Goal: Task Accomplishment & Management: Manage account settings

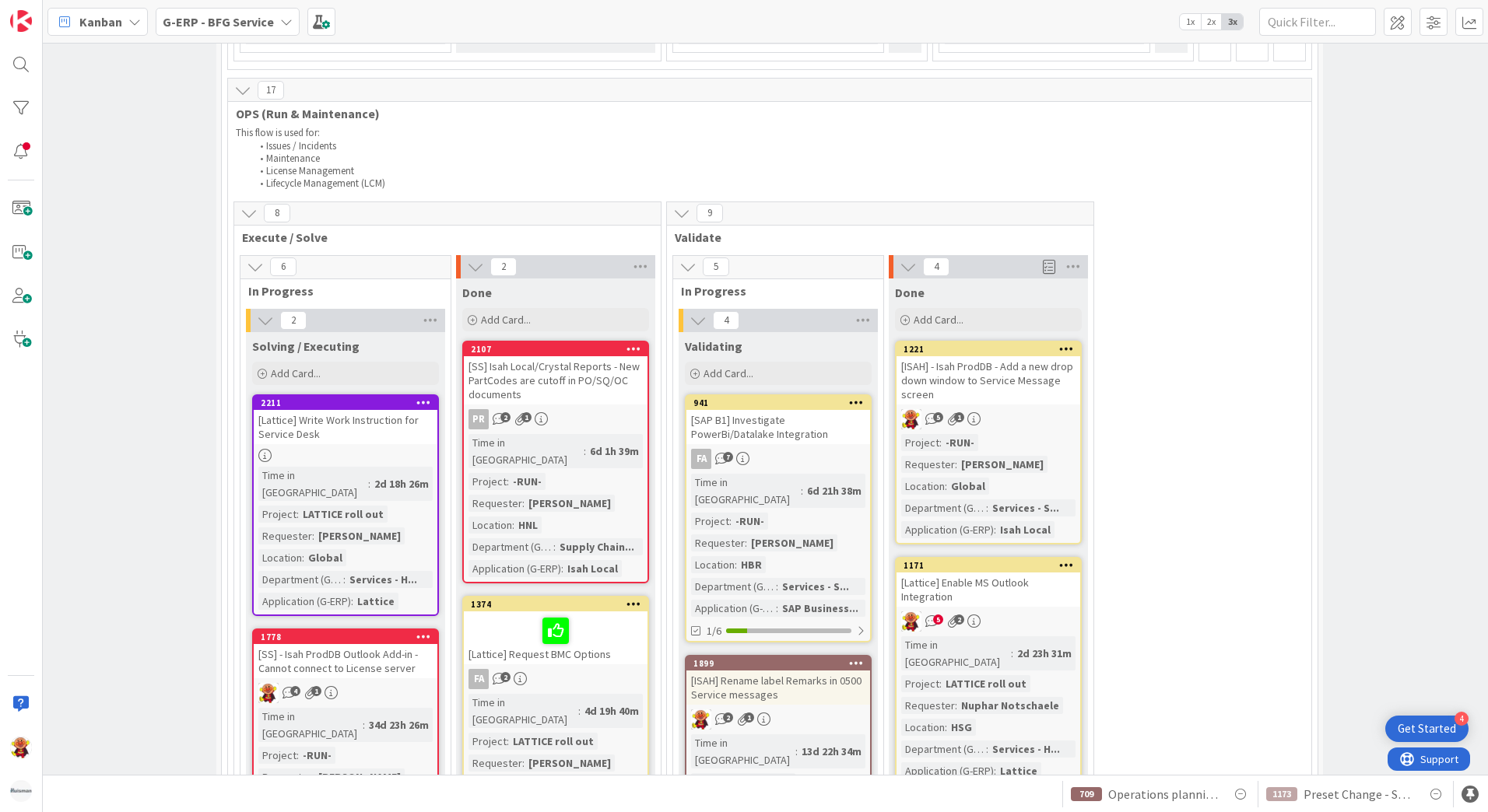
scroll to position [2490, 235]
click at [1051, 342] on div "1221 [ISAH] - Isah ProdDB - Add a new drop down window to Service Message scree…" at bounding box center [988, 444] width 187 height 204
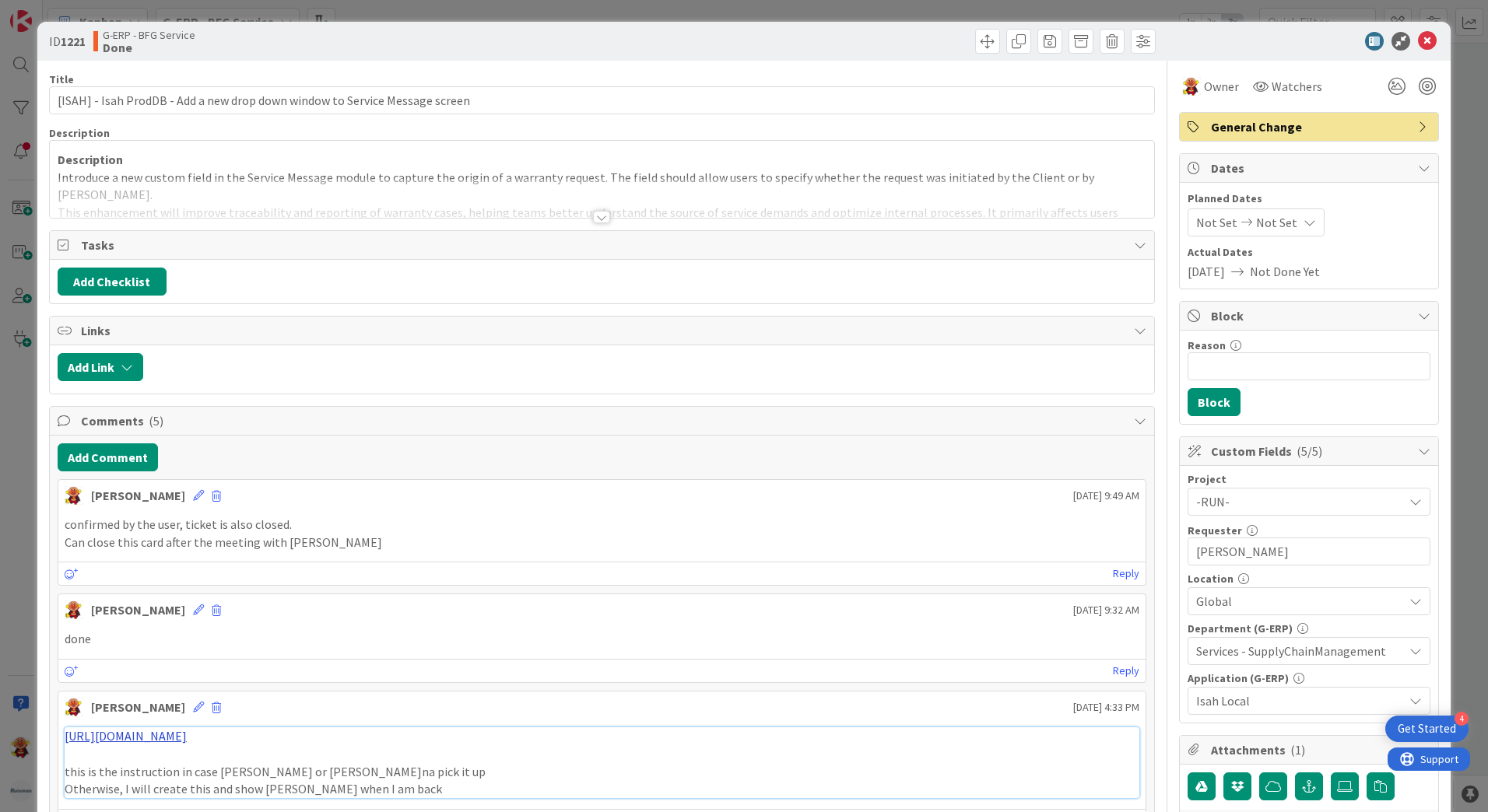
click at [187, 744] on link "https://huismancloud.sharepoint.com/:w:/r/sites/HGLITERP/Shared%20Documents/Gen…" at bounding box center [125, 736] width 122 height 16
click at [1418, 43] on icon at bounding box center [1427, 41] width 19 height 19
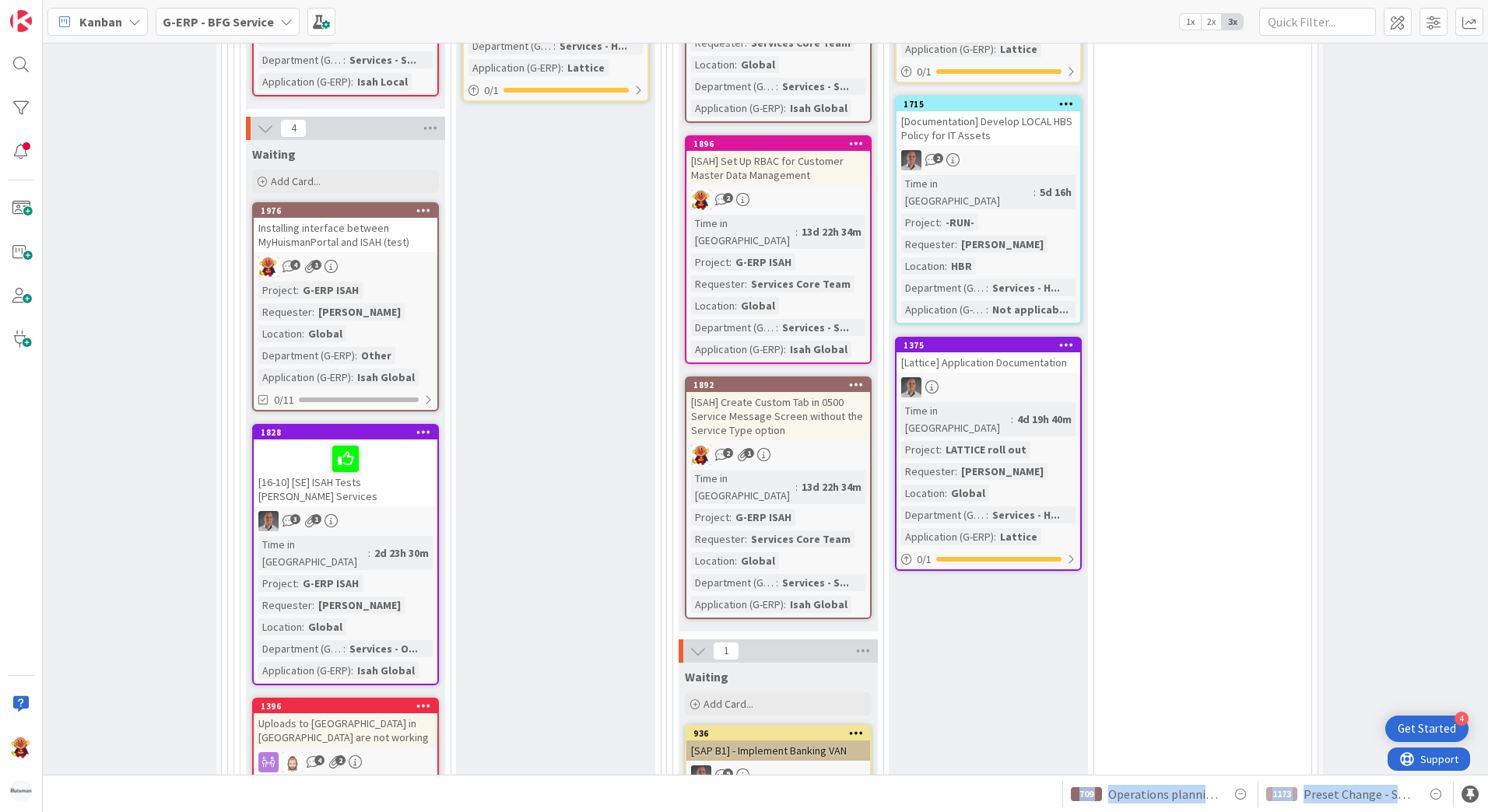
drag, startPoint x: 962, startPoint y: 776, endPoint x: 1055, endPoint y: 756, distance: 95.1
click at [1055, 756] on div "Kanban G-ERP - BFG Service 1x 2x 3x 4 INFO This column can be used for informat…" at bounding box center [765, 406] width 1445 height 812
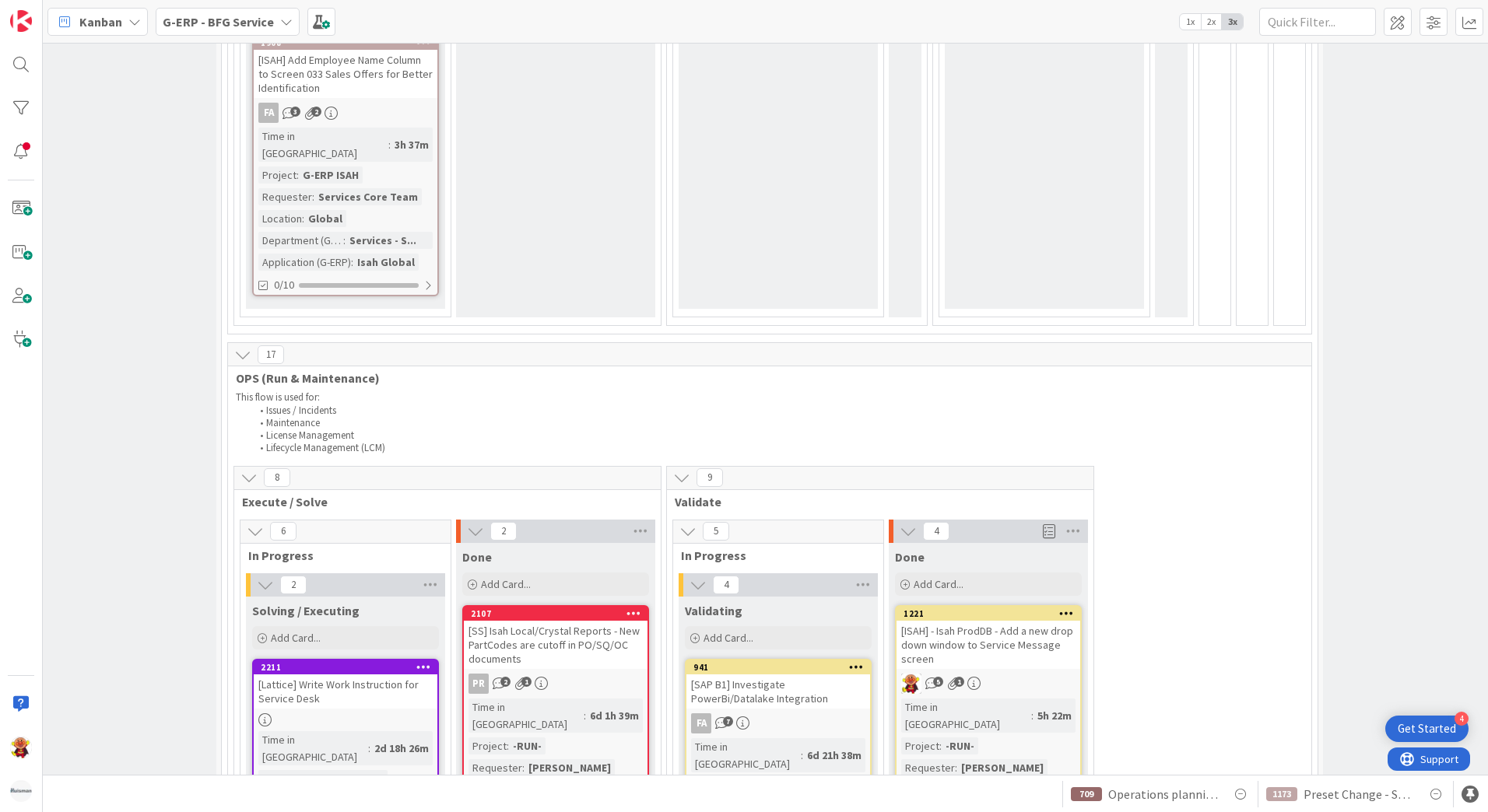
drag, startPoint x: 1223, startPoint y: 508, endPoint x: 1172, endPoint y: 581, distance: 89.1
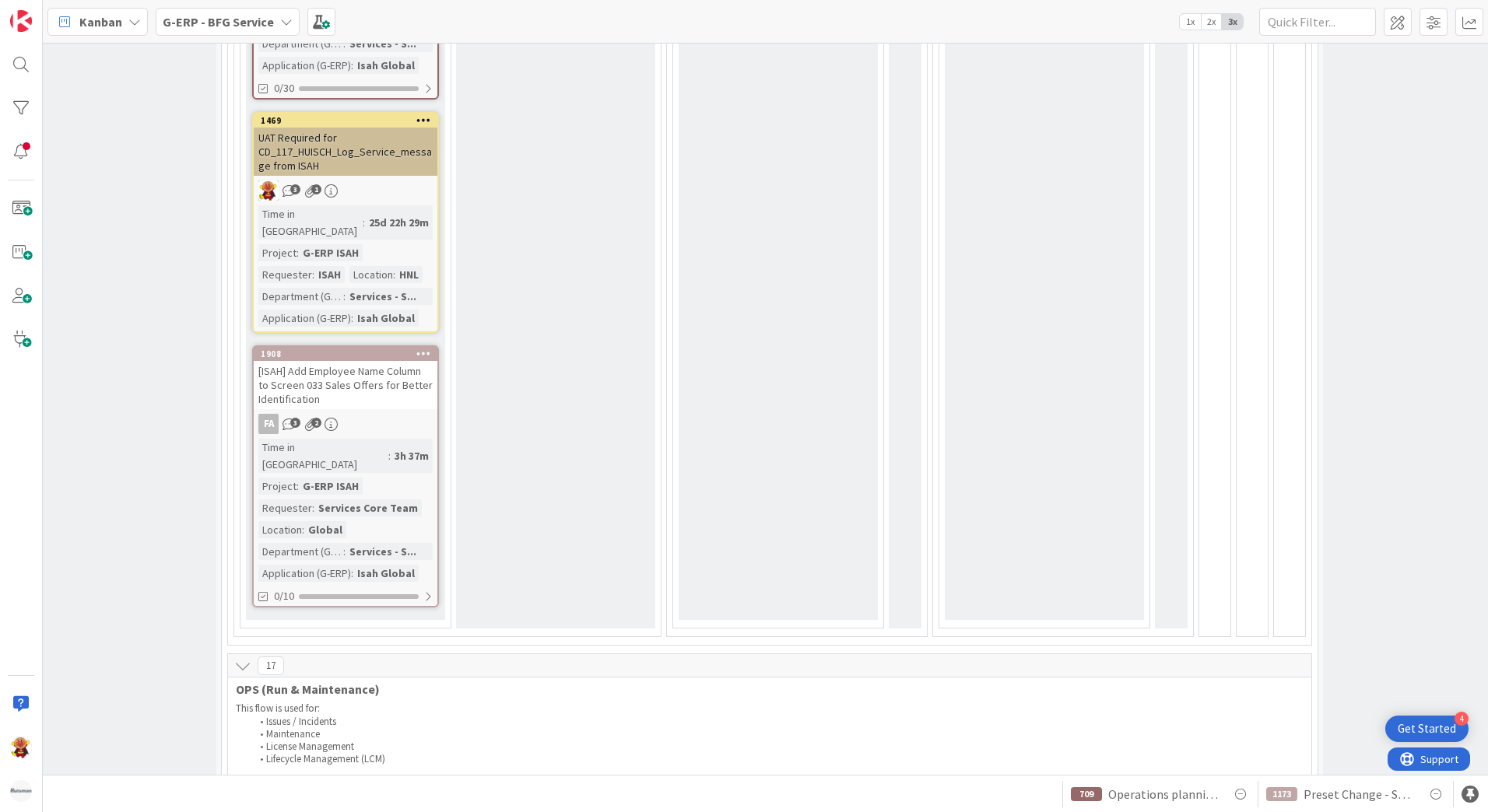
scroll to position [2538, 235]
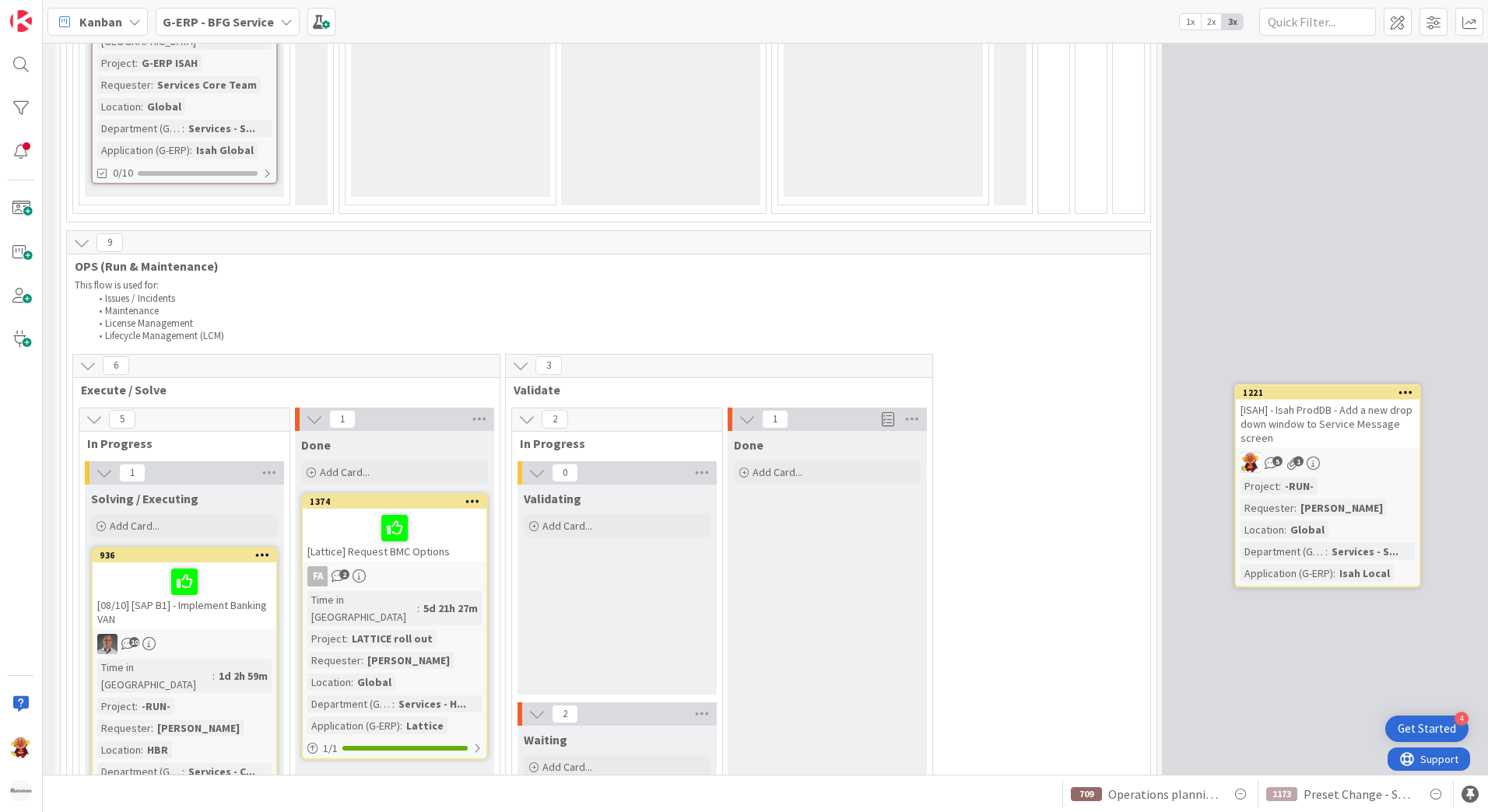
scroll to position [2100, 404]
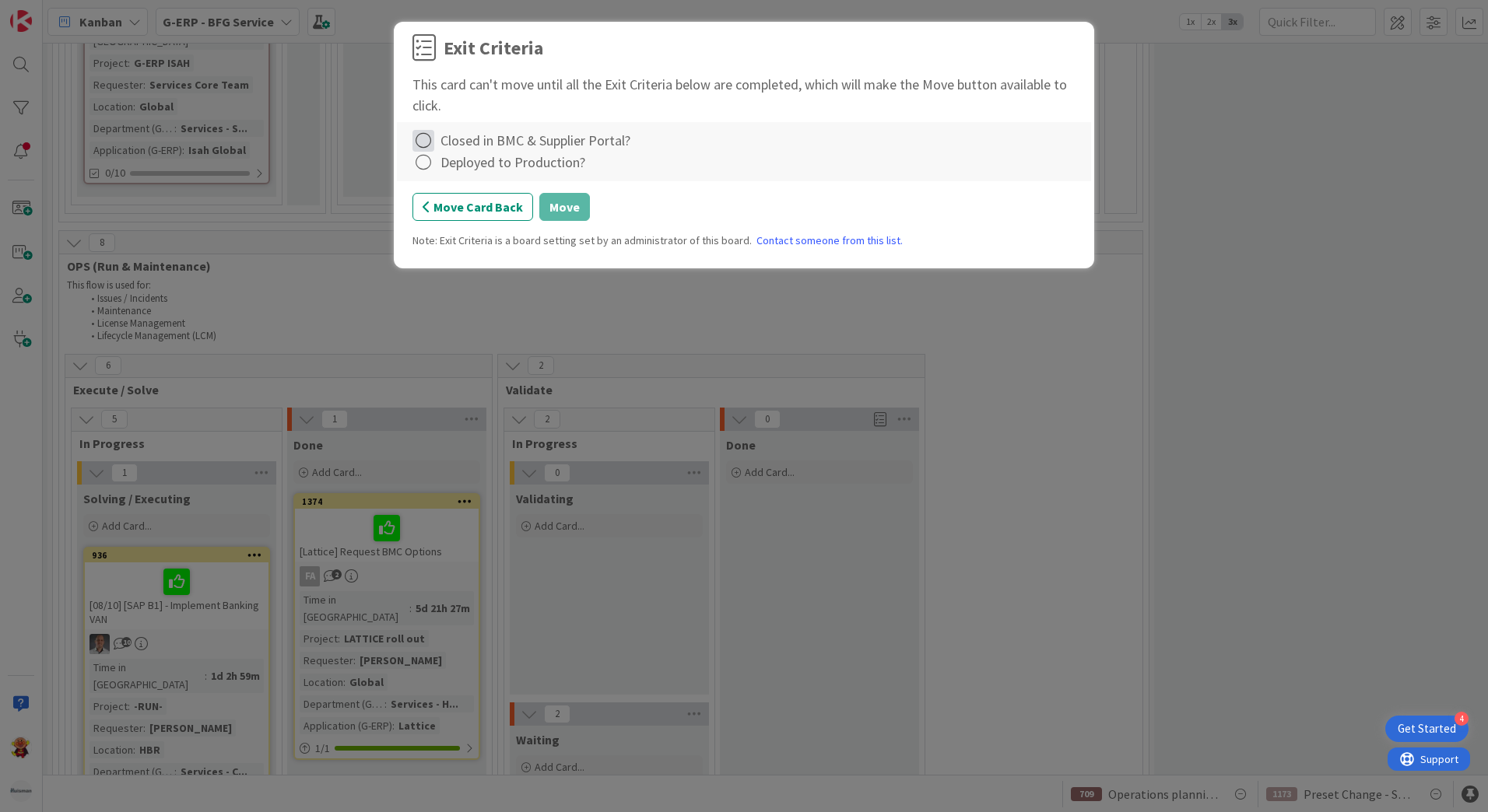
click at [423, 142] on icon at bounding box center [423, 141] width 22 height 22
click at [449, 169] on link "Complete" at bounding box center [510, 173] width 195 height 23
drag, startPoint x: 422, startPoint y: 165, endPoint x: 442, endPoint y: 174, distance: 21.9
click at [422, 165] on icon at bounding box center [423, 162] width 22 height 22
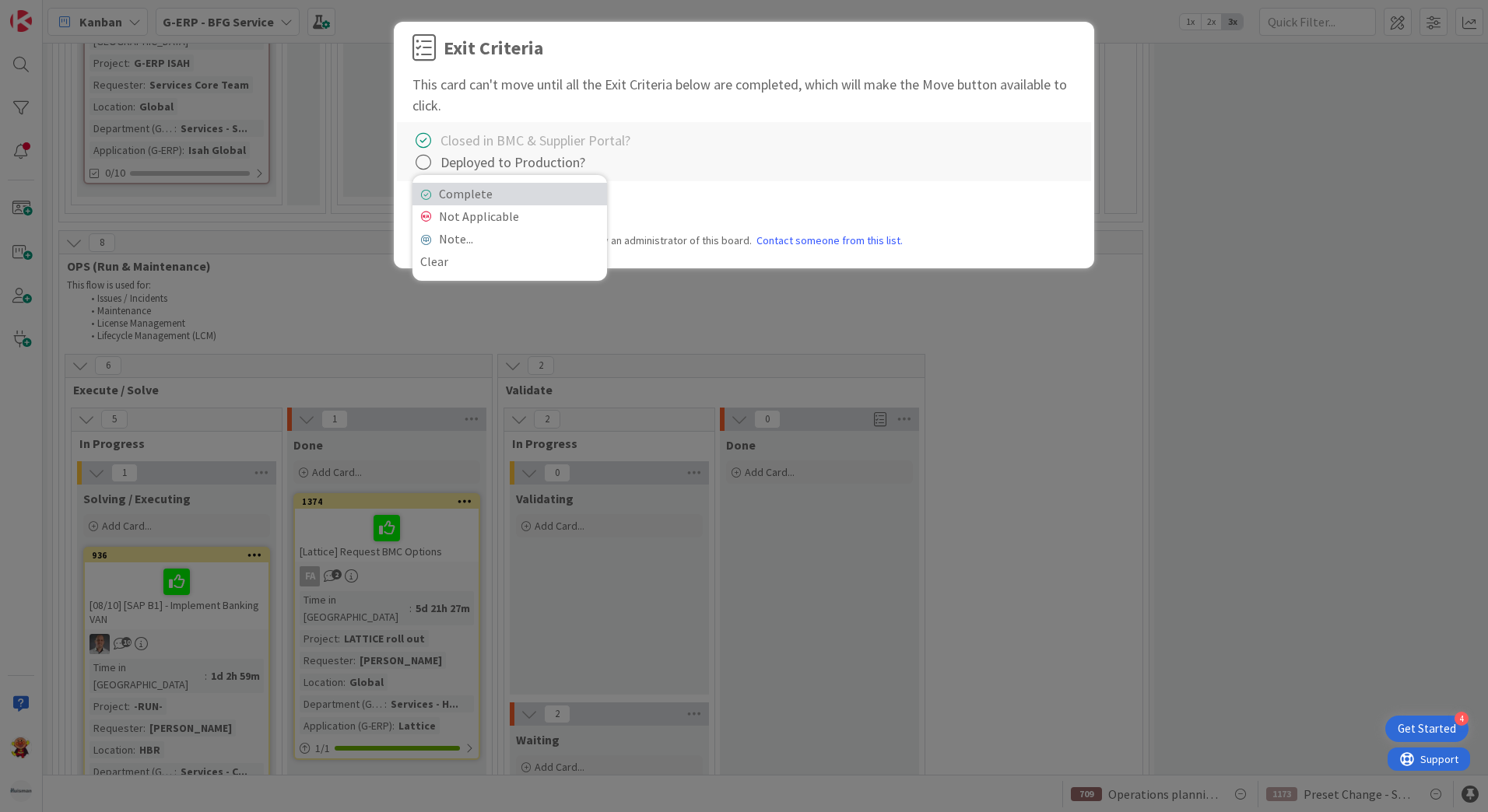
click at [459, 194] on link "Complete" at bounding box center [510, 194] width 195 height 23
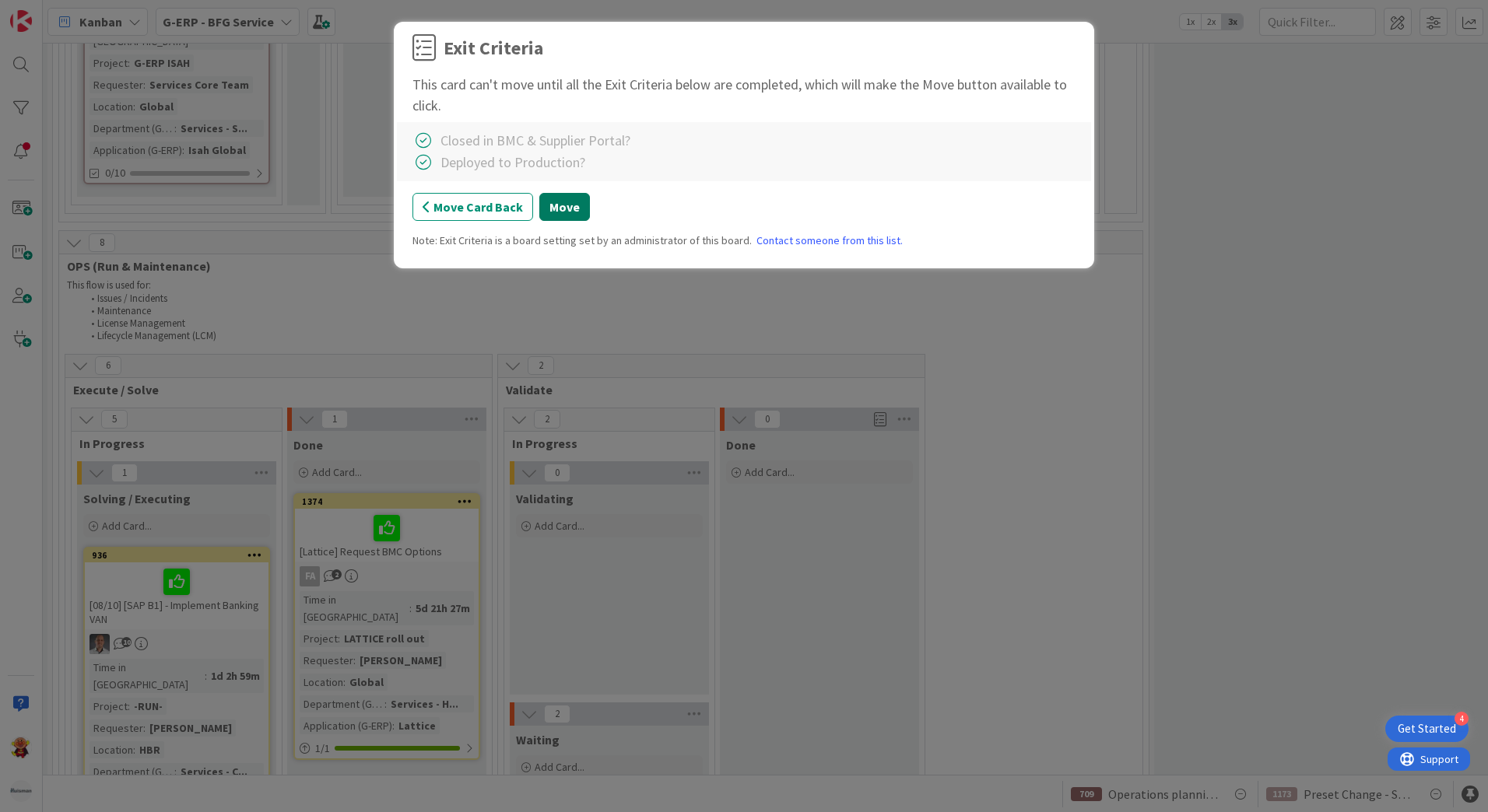
click at [566, 201] on button "Move" at bounding box center [565, 207] width 51 height 28
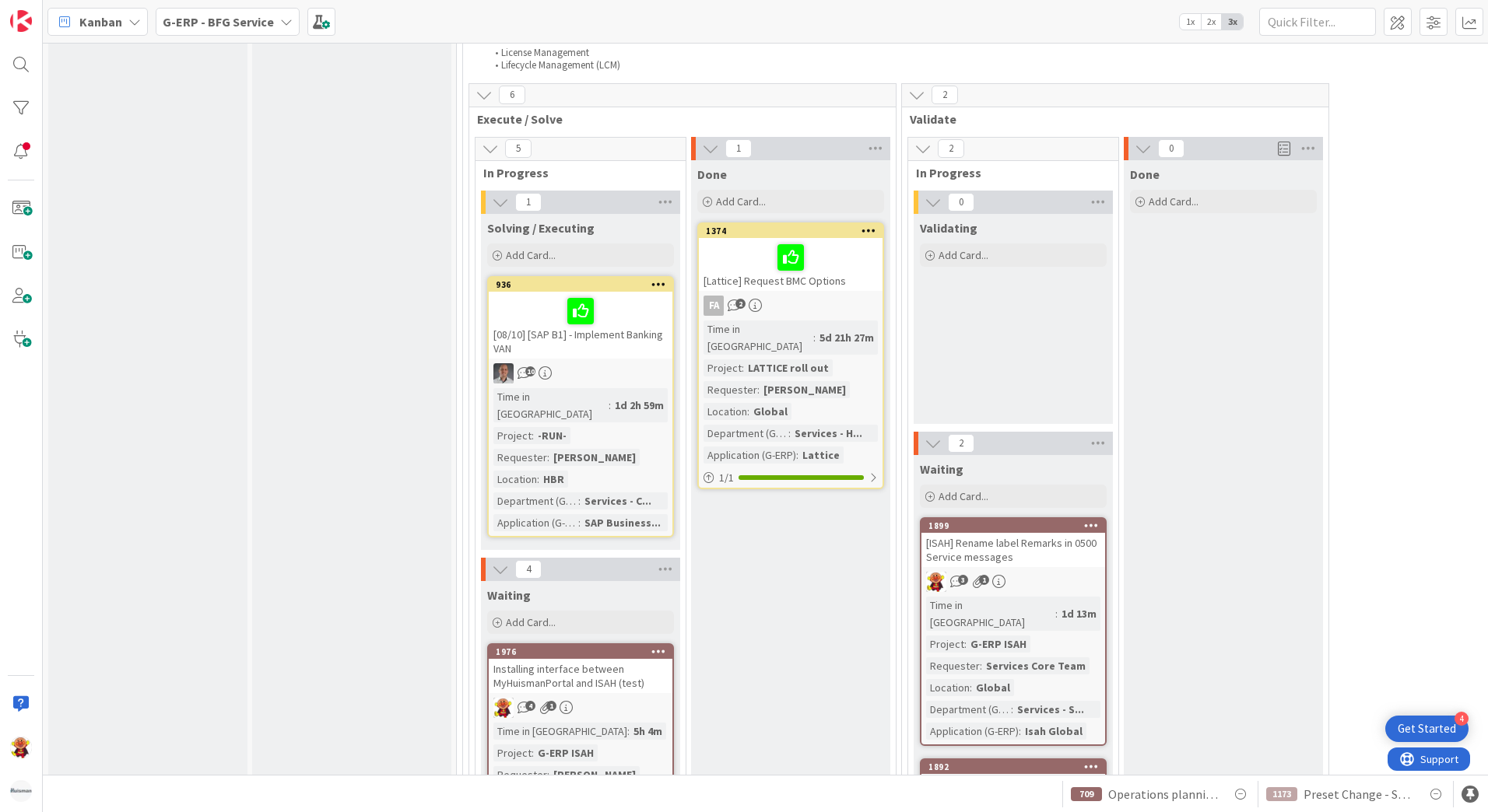
scroll to position [2568, 0]
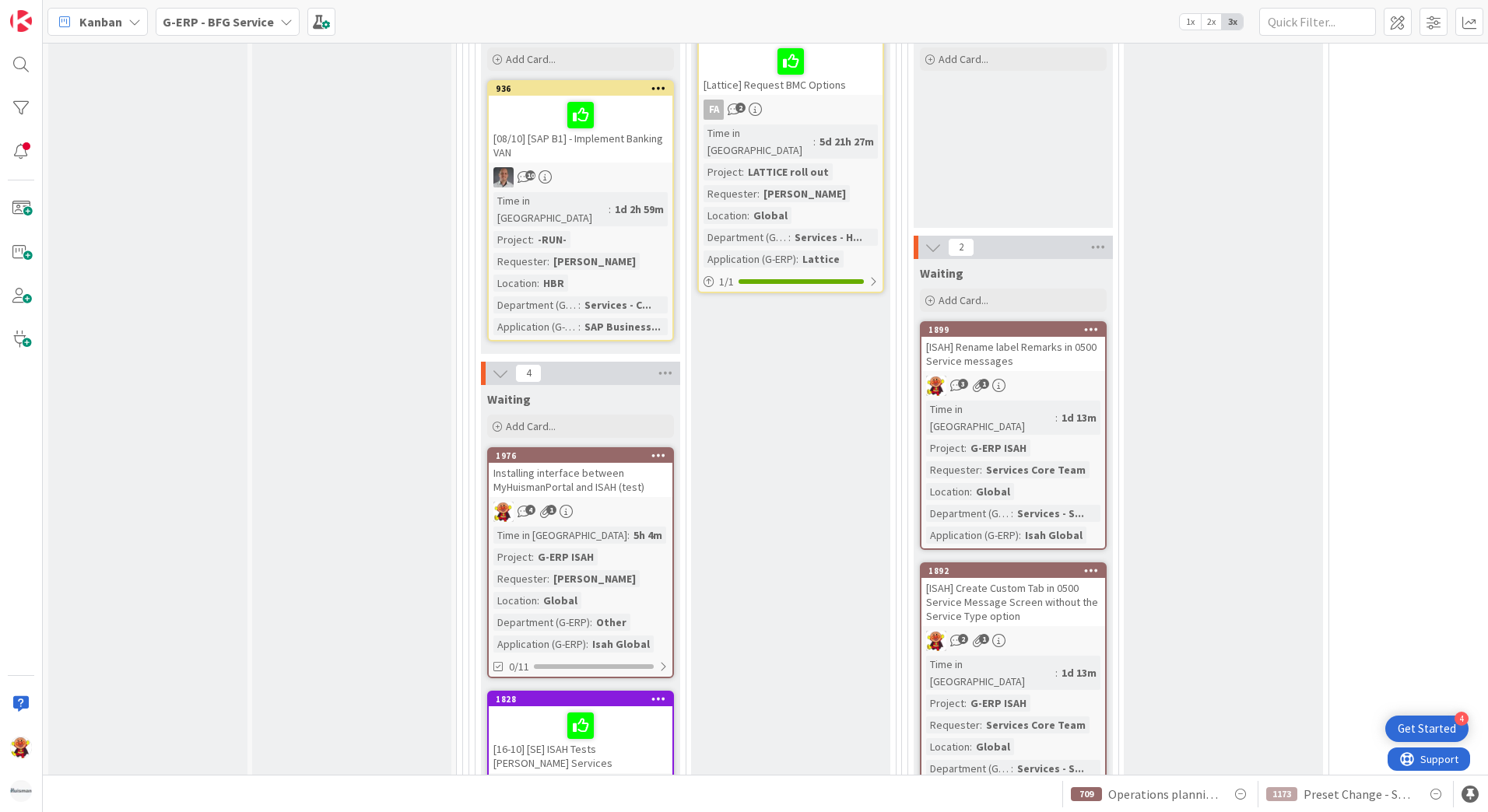
click at [625, 502] on div "4 1" at bounding box center [581, 512] width 183 height 20
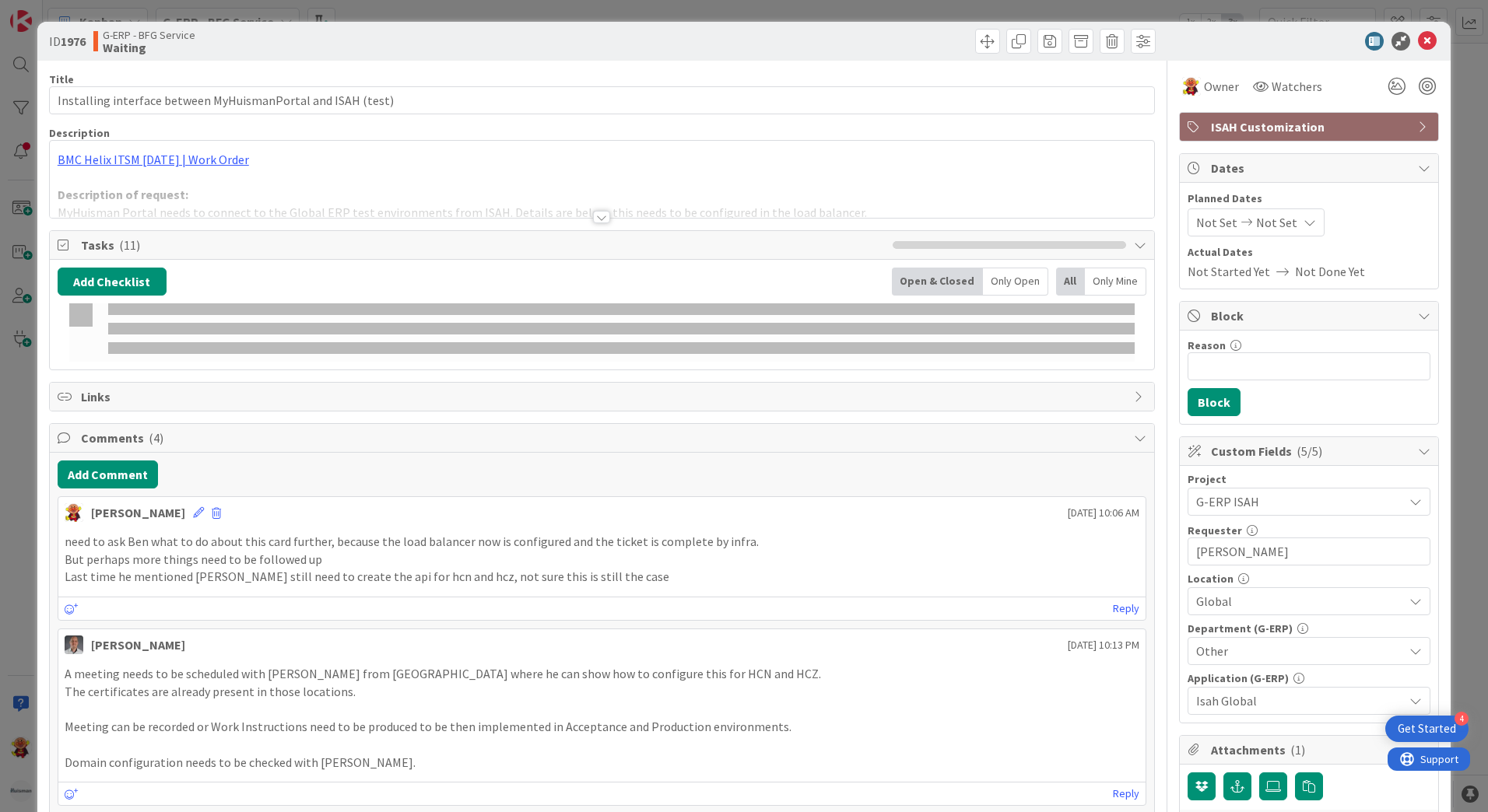
click at [597, 223] on div at bounding box center [601, 217] width 17 height 12
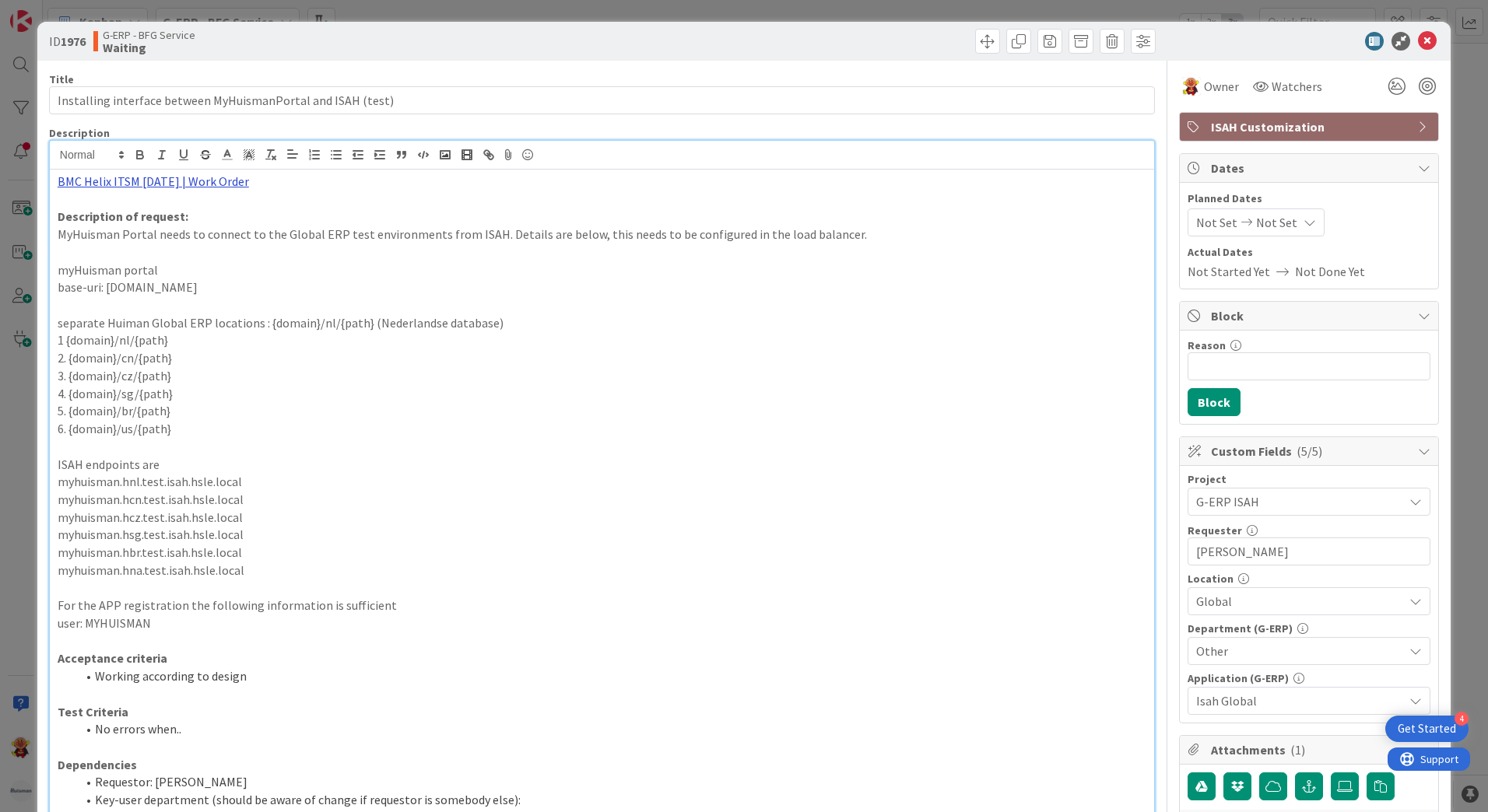
click at [234, 187] on link "BMC Helix ITSM 23.3.02 | Work Order" at bounding box center [153, 181] width 192 height 16
click at [161, 215] on link "https://huisman-smartit.onbmc.com/smartit/app/#/workorder/IDGHEXFAF704DATCVWOQT…" at bounding box center [139, 211] width 156 height 20
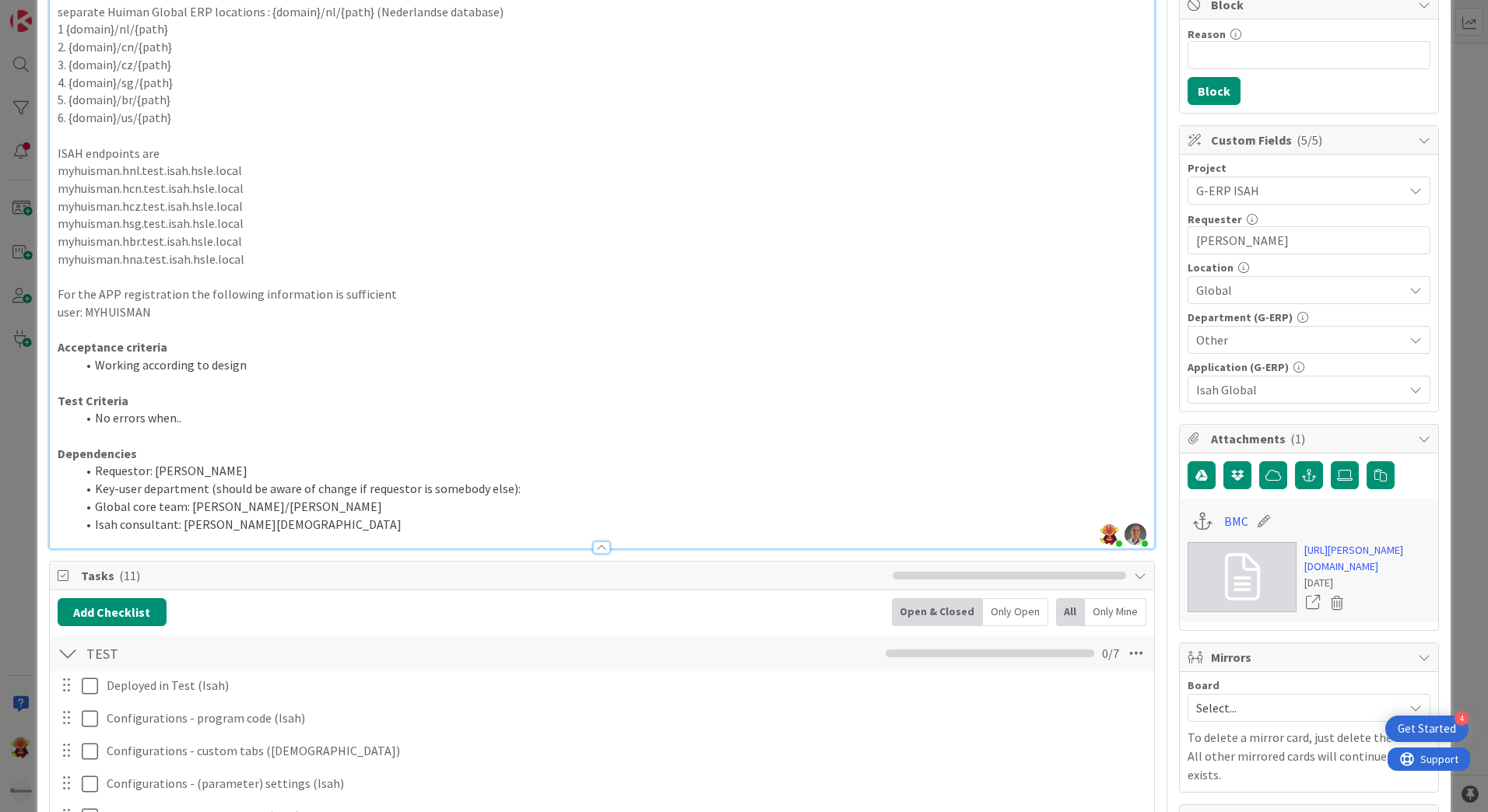
scroll to position [156, 0]
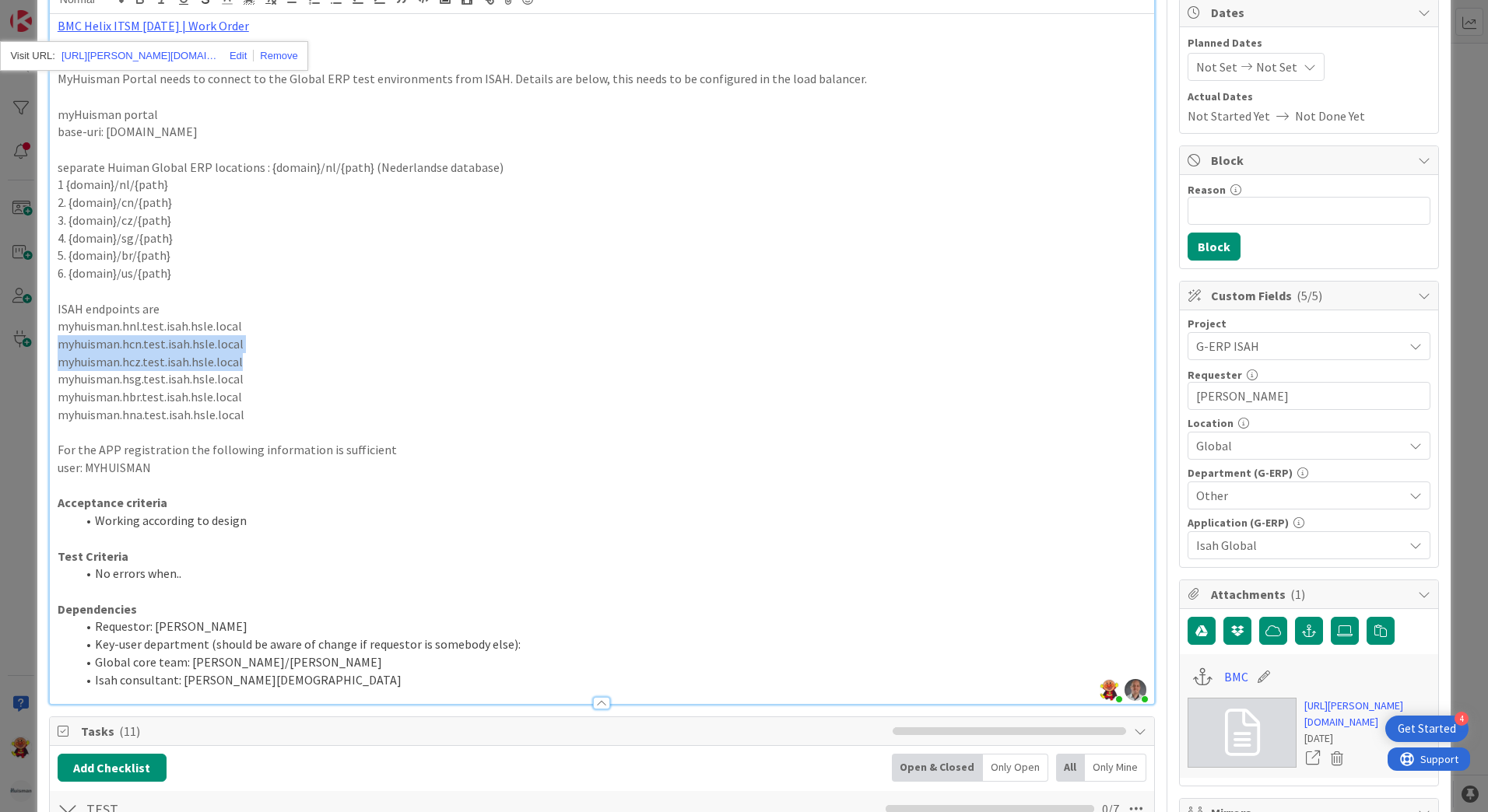
drag, startPoint x: 258, startPoint y: 363, endPoint x: 57, endPoint y: 351, distance: 201.4
click at [57, 351] on div "BMC Helix ITSM 23.3.02 | Work Order Description of request: MyHuisman Portal ne…" at bounding box center [602, 359] width 1105 height 690
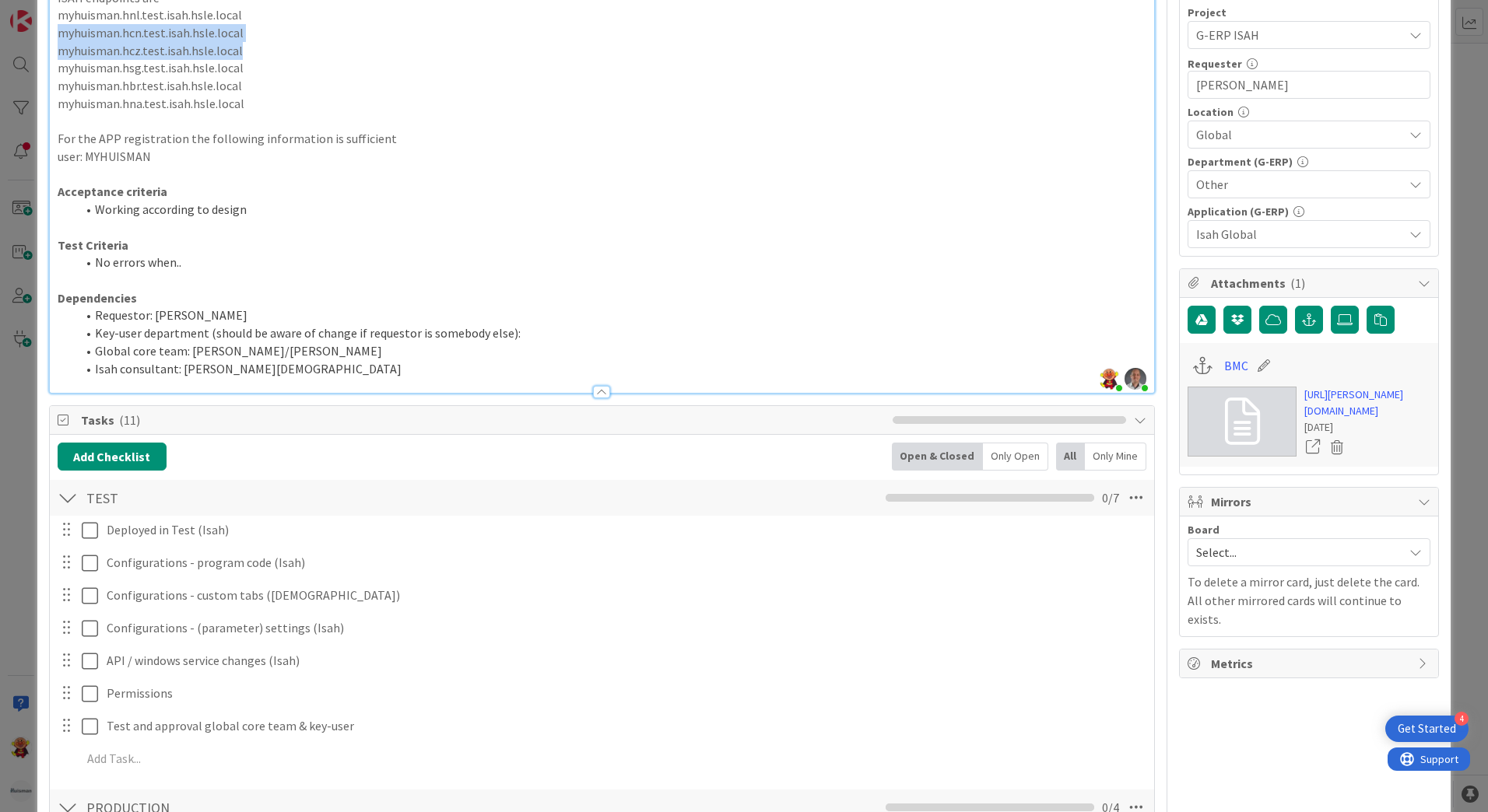
scroll to position [934, 0]
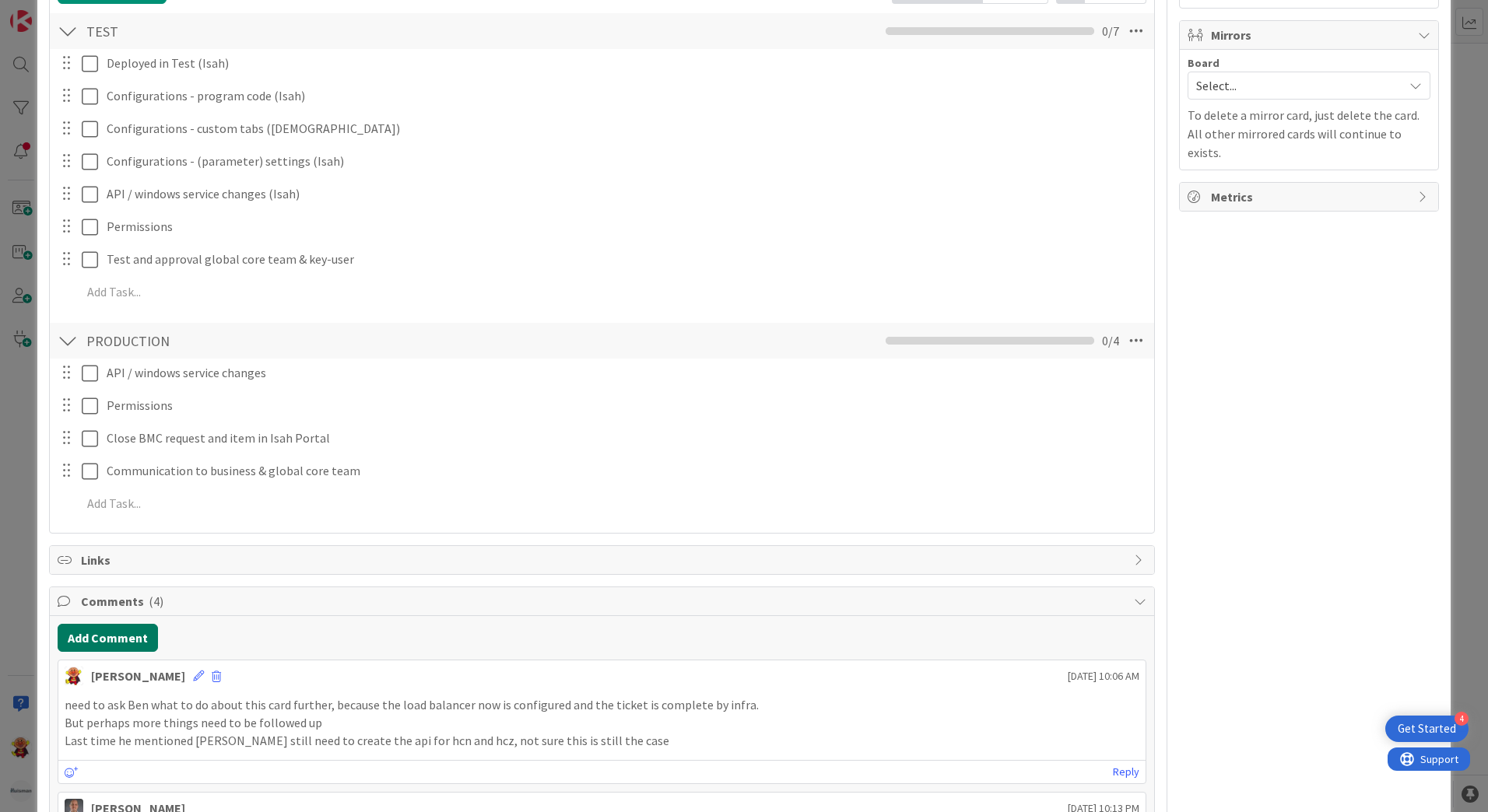
click at [129, 647] on button "Add Comment" at bounding box center [107, 638] width 101 height 28
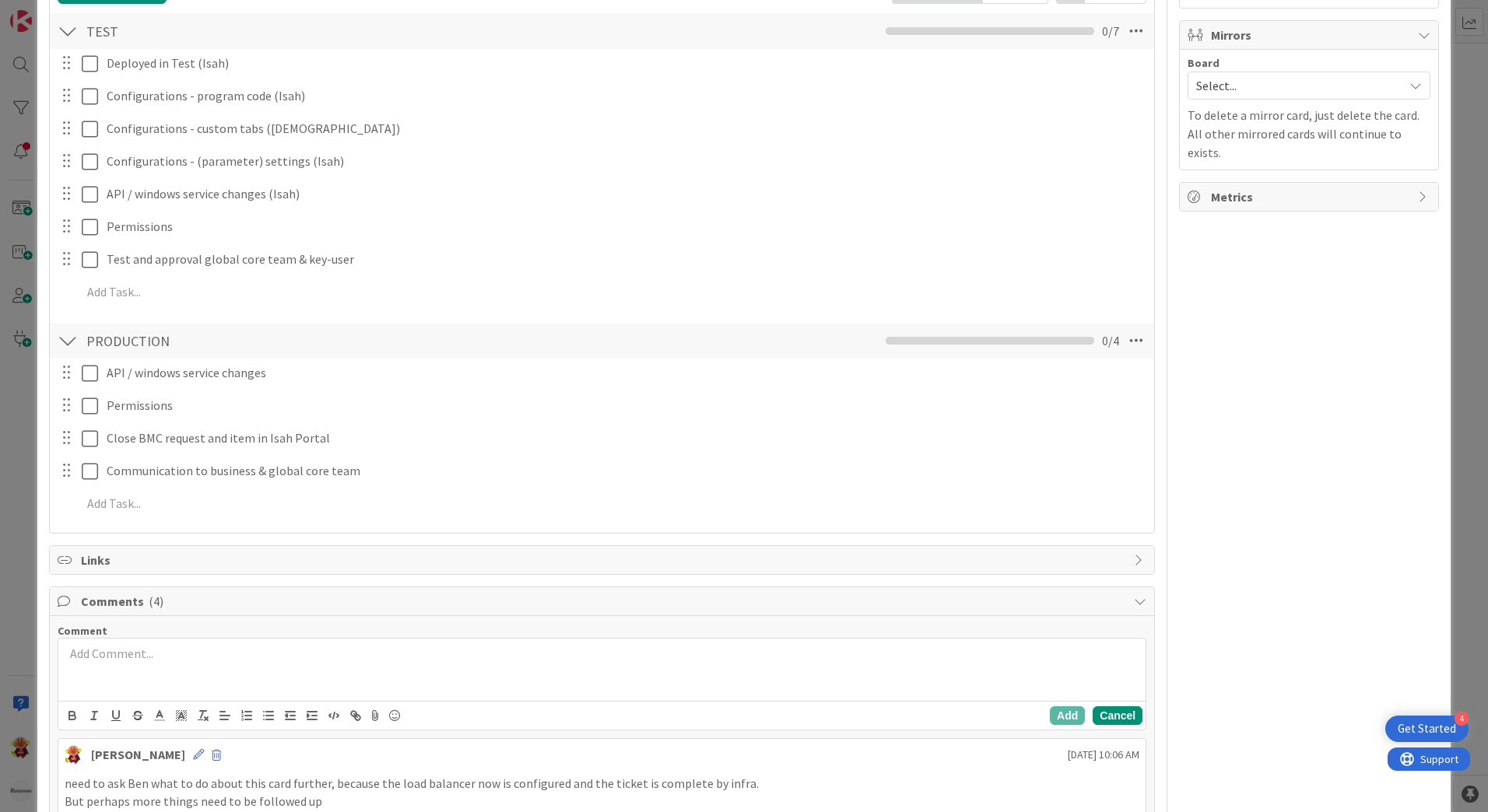
drag, startPoint x: 1119, startPoint y: 731, endPoint x: 1118, endPoint y: 720, distance: 11.0
click at [1118, 720] on button "Cancel" at bounding box center [1118, 715] width 50 height 19
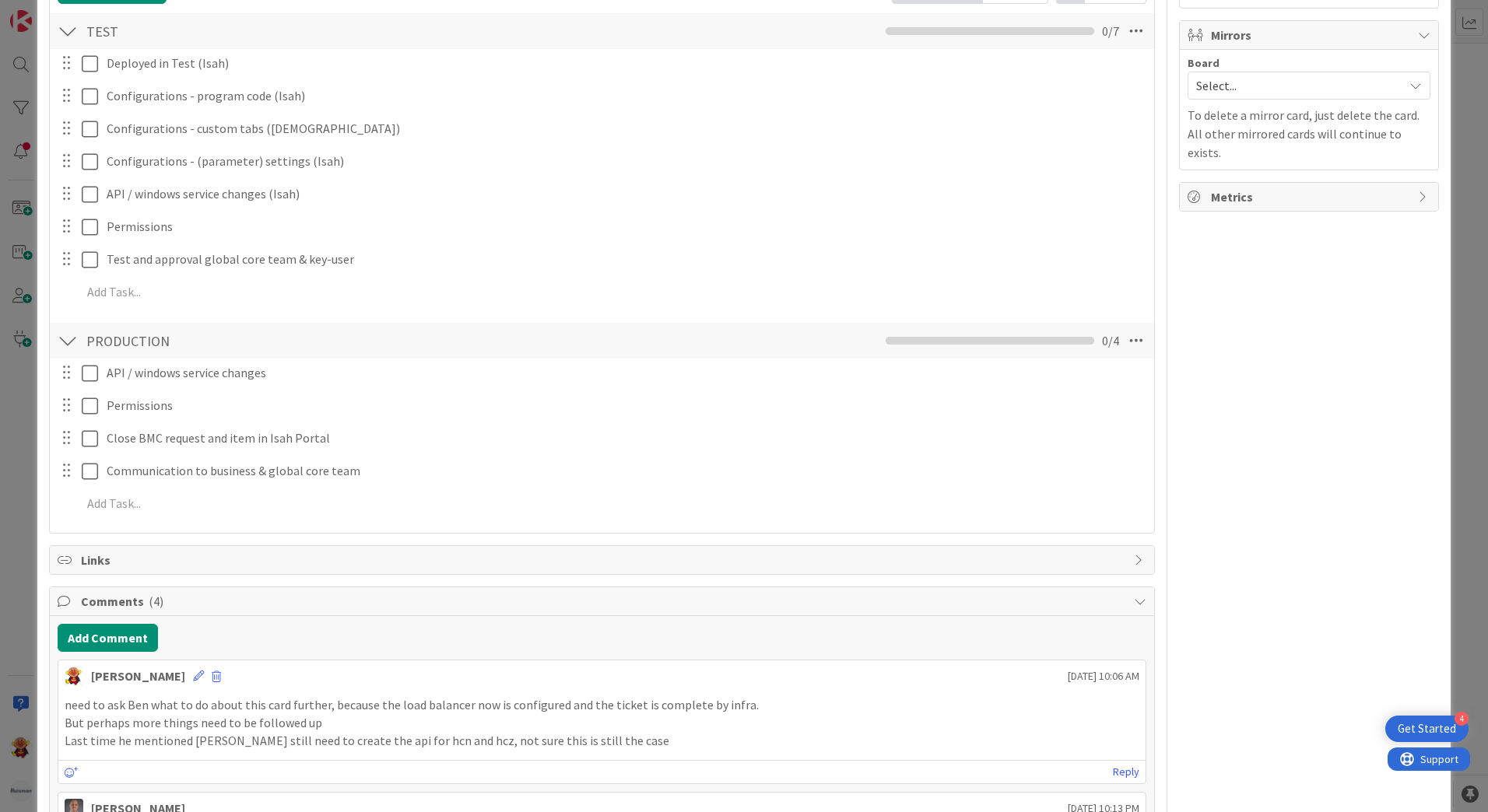
scroll to position [1323, 0]
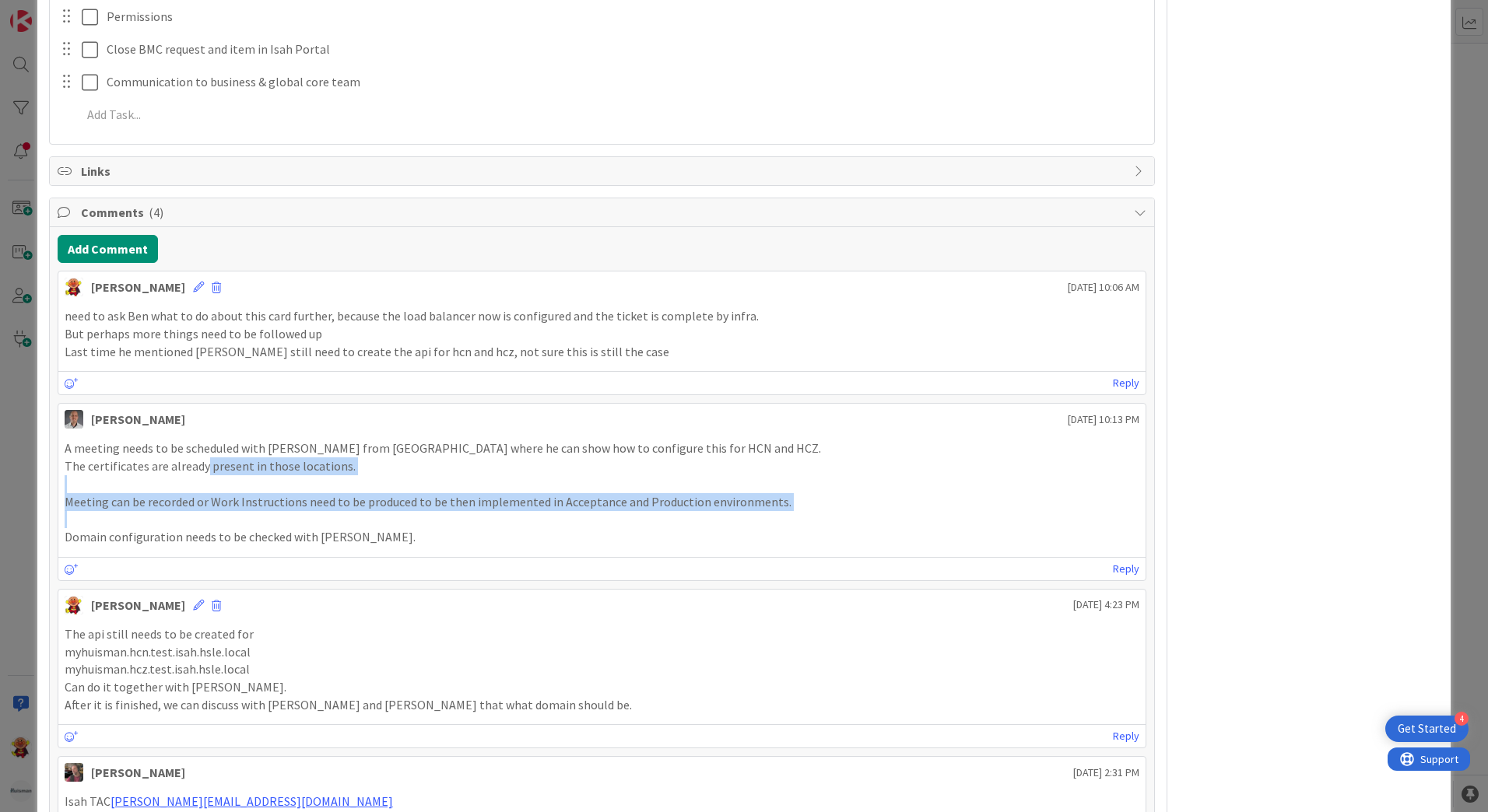
drag, startPoint x: 202, startPoint y: 473, endPoint x: 357, endPoint y: 512, distance: 159.8
click at [357, 512] on div "A meeting needs to be scheduled with Robert van Oort from ISAH where he can sho…" at bounding box center [602, 492] width 1075 height 106
drag, startPoint x: 358, startPoint y: 512, endPoint x: 470, endPoint y: 588, distance: 135.4
click at [358, 513] on p at bounding box center [602, 520] width 1075 height 18
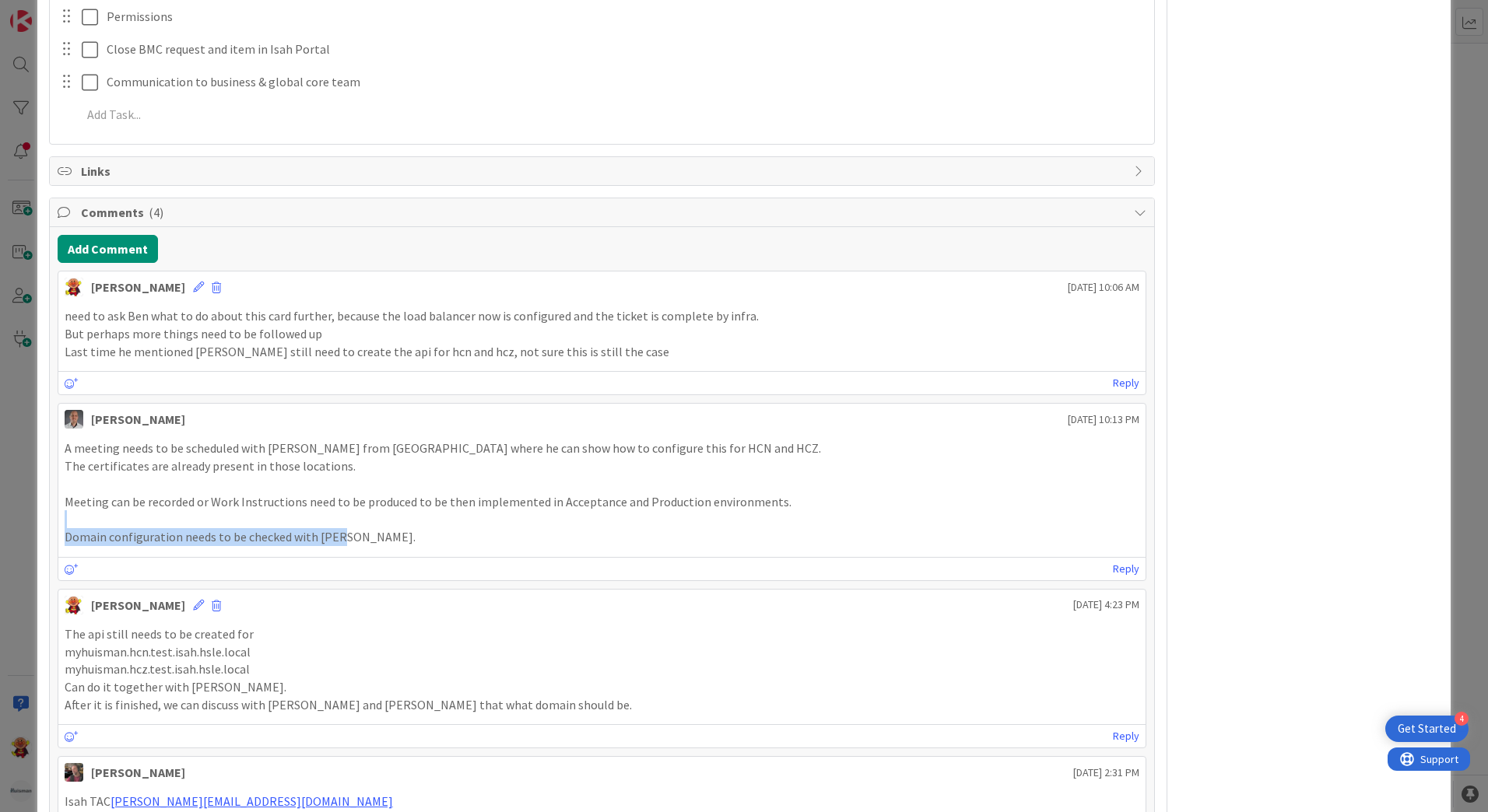
drag, startPoint x: 596, startPoint y: 514, endPoint x: 631, endPoint y: 528, distance: 37.7
click at [631, 528] on div "A meeting needs to be scheduled with Robert van Oort from ISAH where he can sho…" at bounding box center [602, 492] width 1075 height 106
click at [631, 528] on p "Domain configuration needs to be checked with Ivo." at bounding box center [602, 537] width 1075 height 18
drag, startPoint x: 588, startPoint y: 454, endPoint x: 739, endPoint y: 454, distance: 151.0
click at [739, 454] on p "A meeting needs to be scheduled with Robert van Oort from ISAH where he can sho…" at bounding box center [602, 449] width 1075 height 18
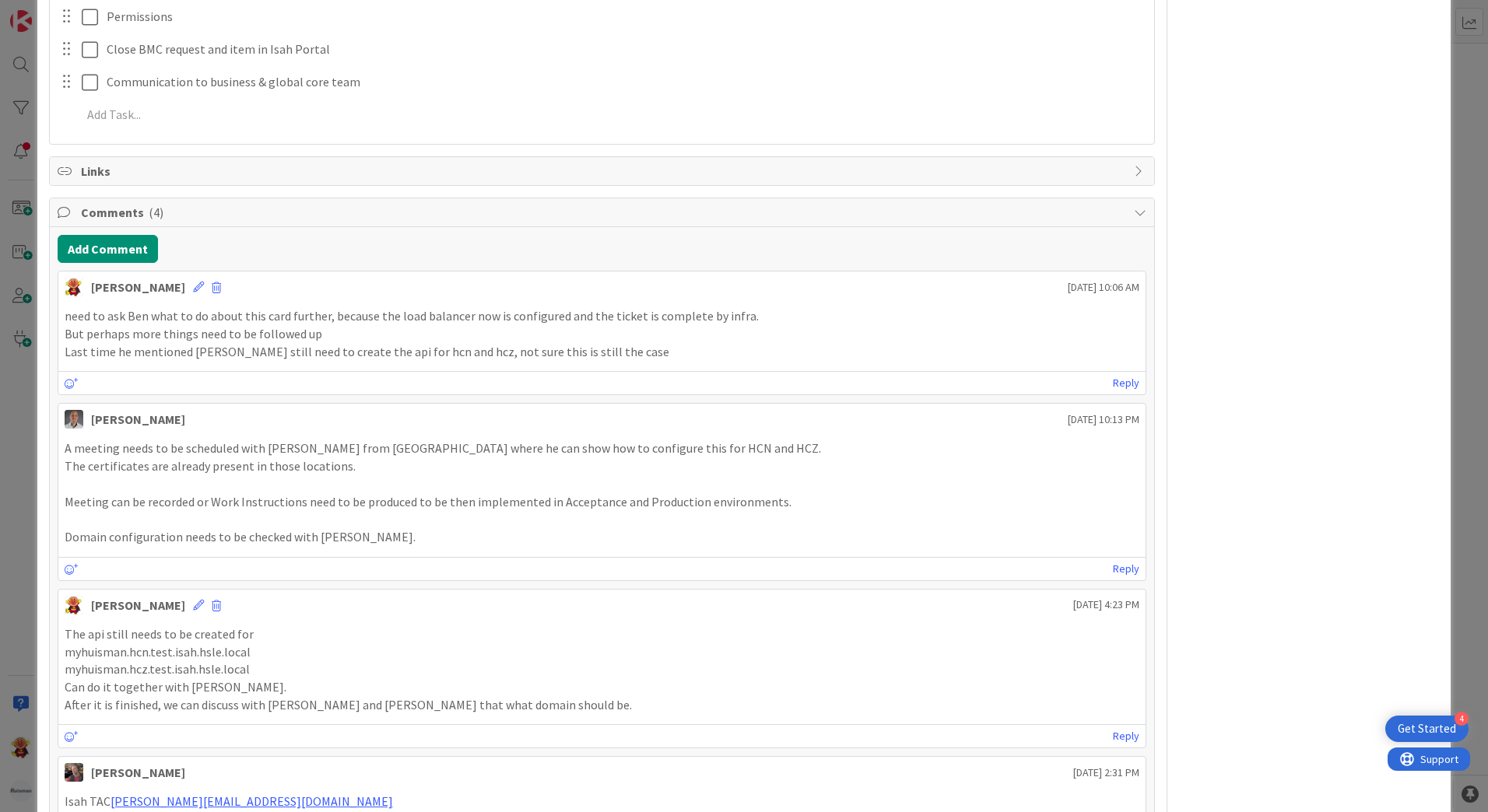
drag, startPoint x: 739, startPoint y: 454, endPoint x: 727, endPoint y: 478, distance: 26.8
click at [727, 478] on p at bounding box center [602, 485] width 1075 height 18
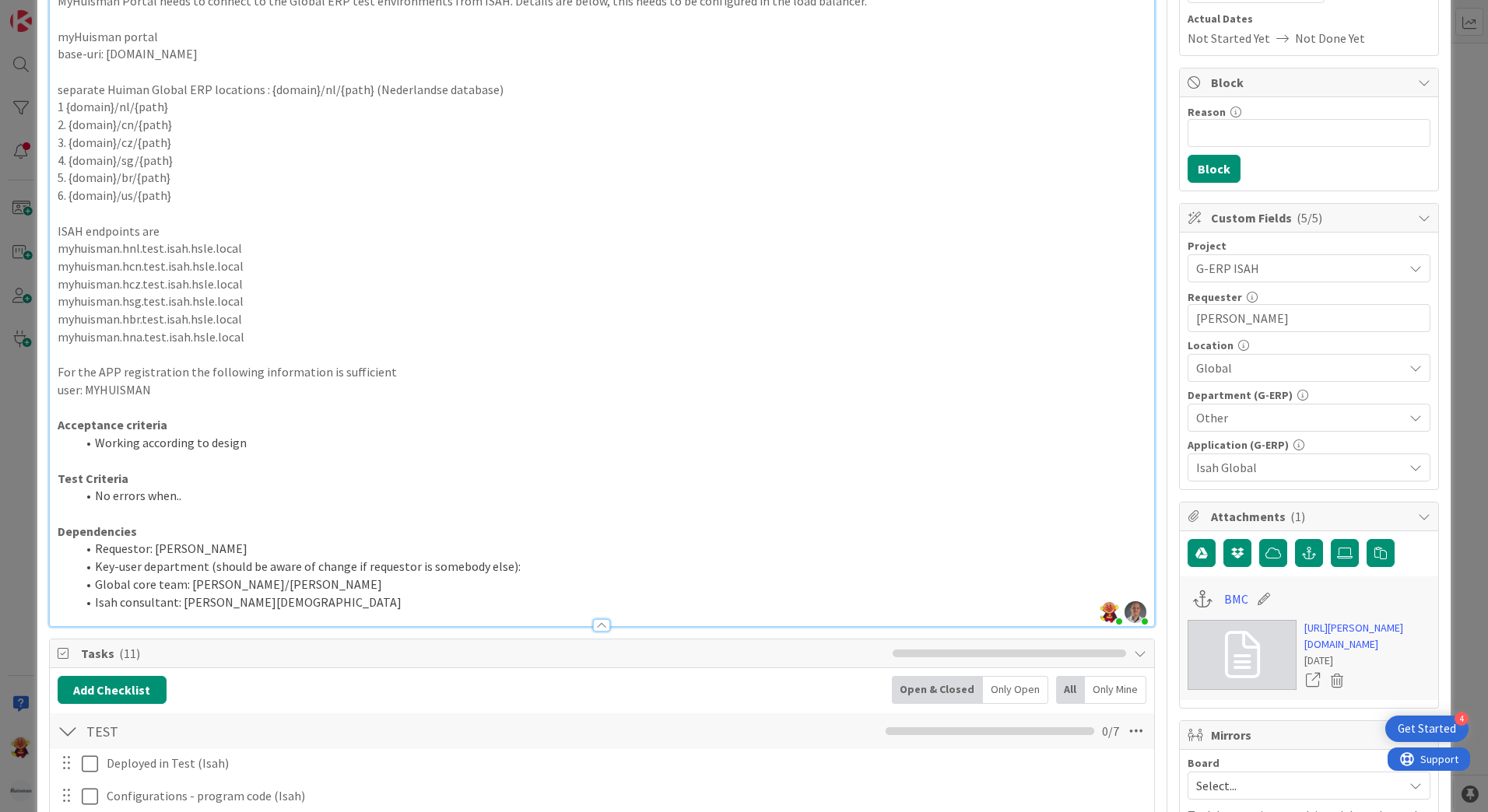
scroll to position [0, 0]
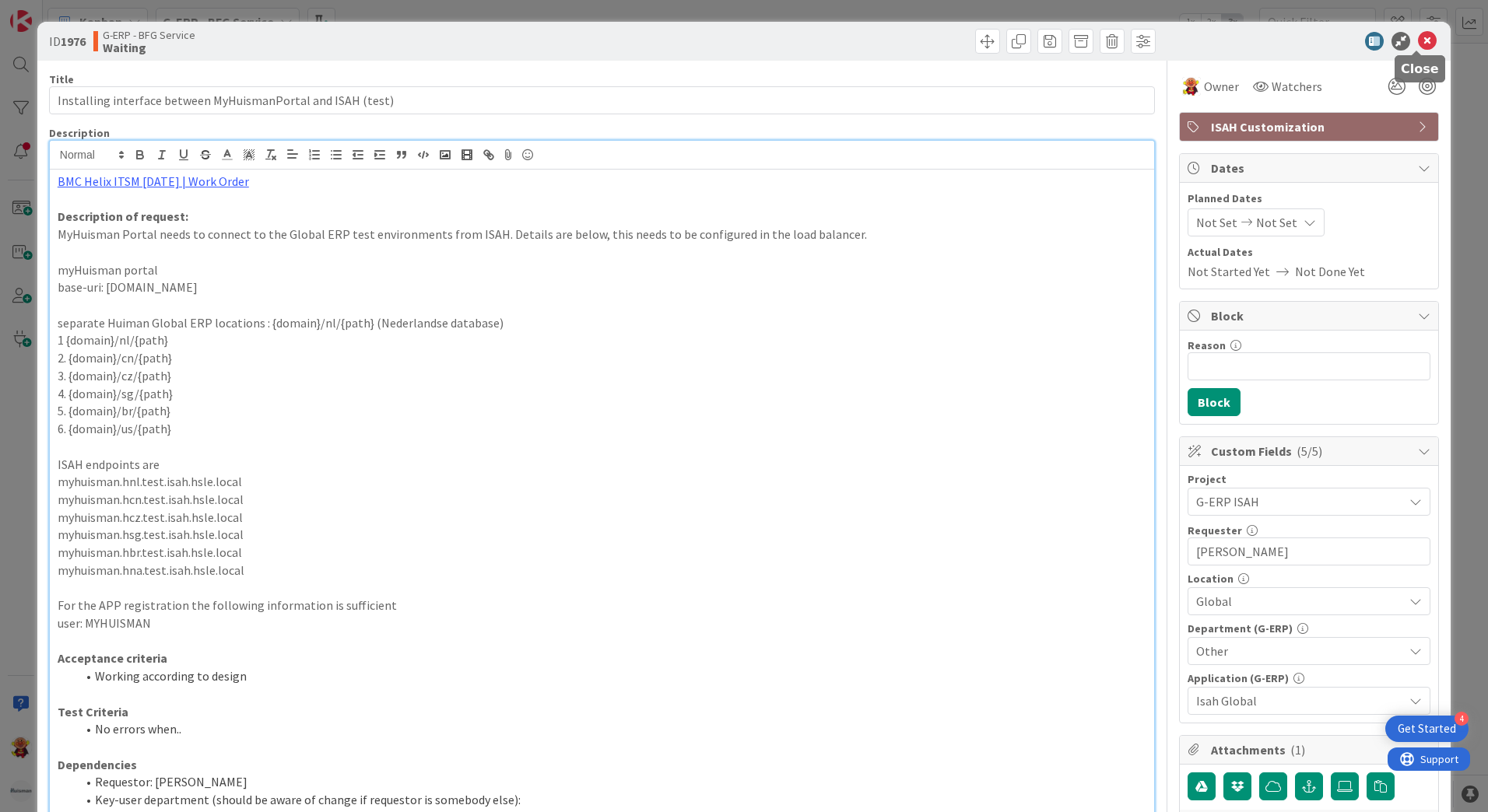
click at [1418, 44] on icon at bounding box center [1427, 41] width 19 height 19
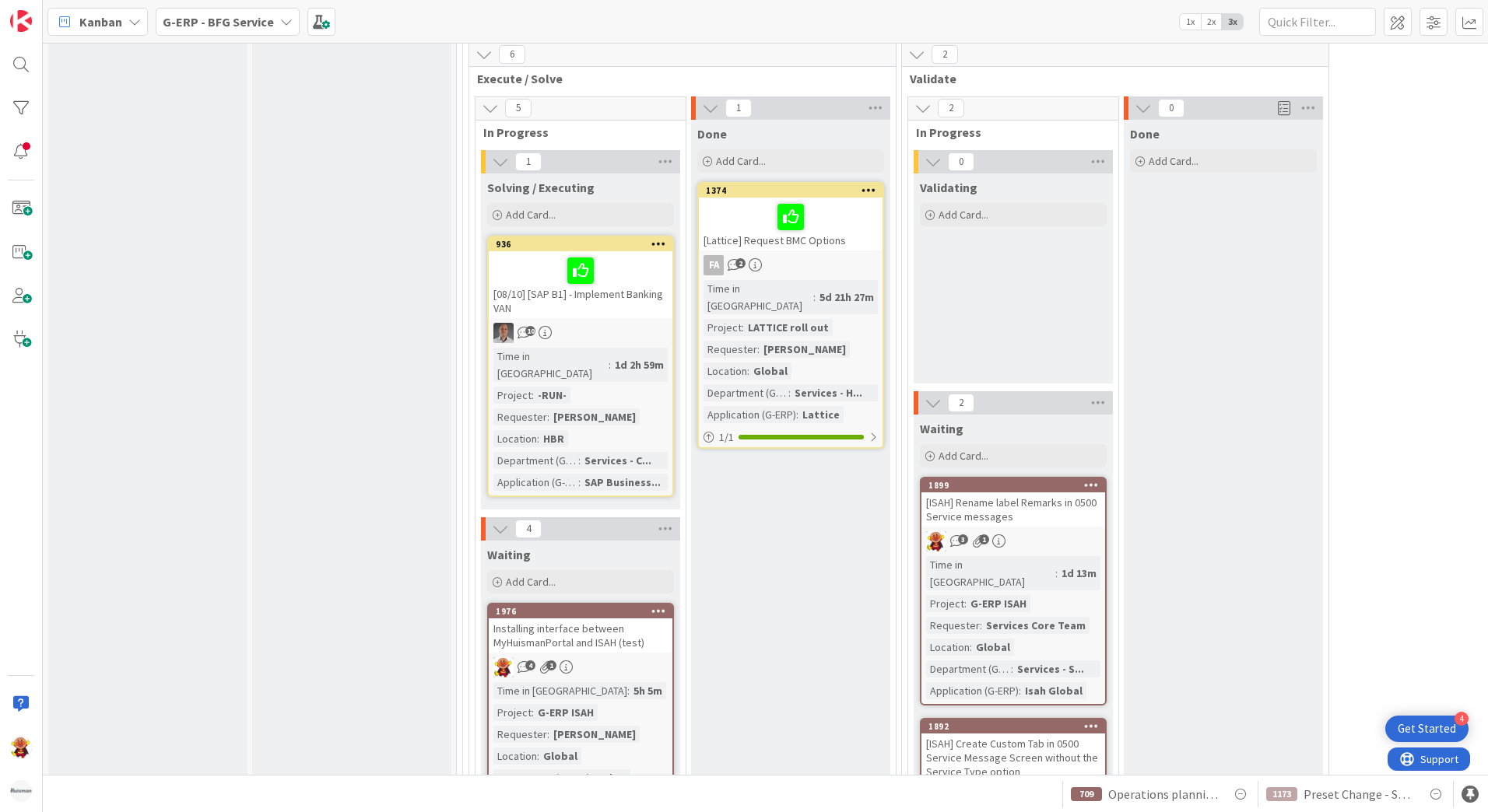
scroll to position [2646, 0]
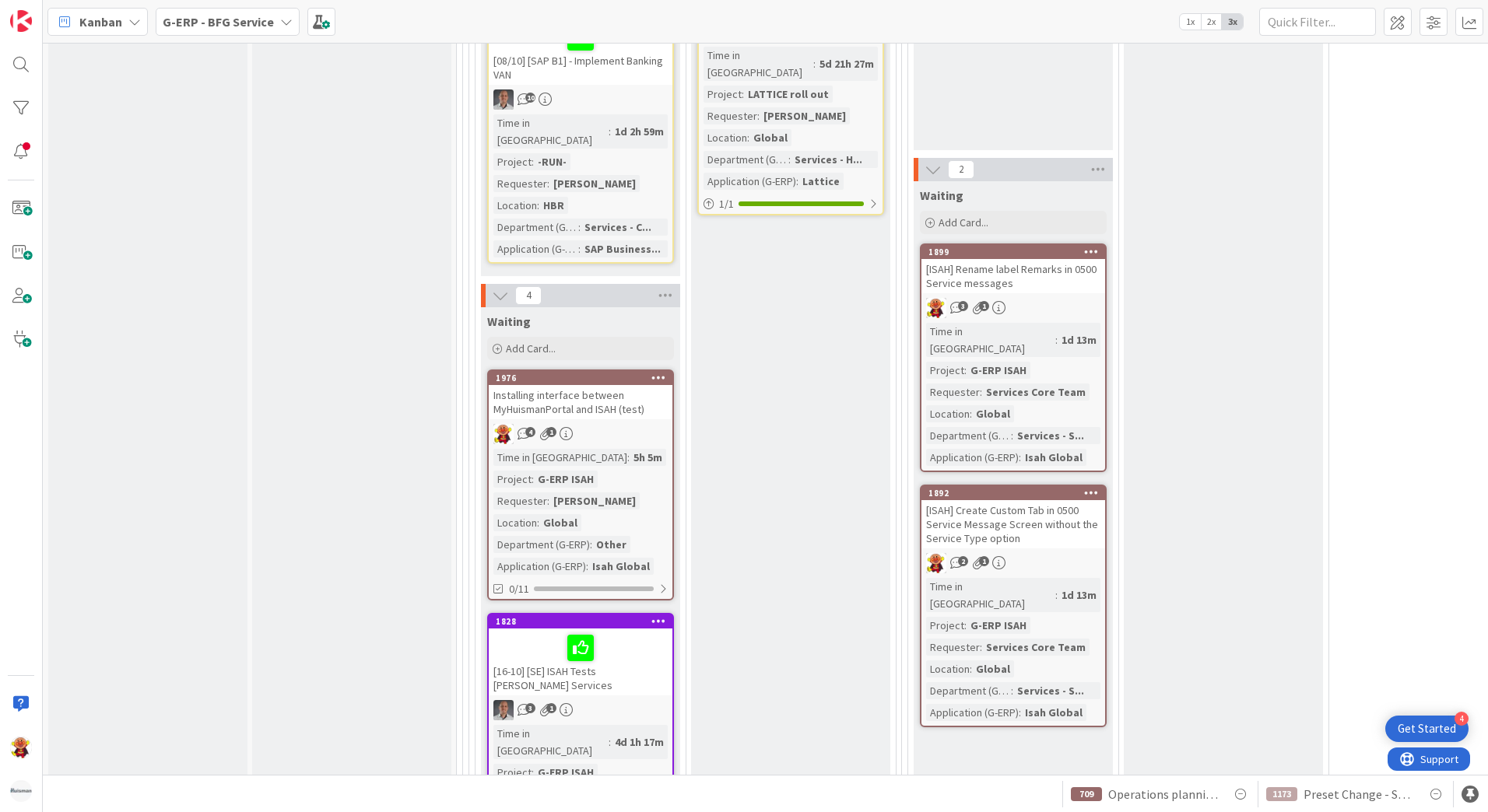
click at [1101, 244] on div "1899 [ISAH] Rename label Remarks in 0500 Service messages 3 1 Time in Column : …" at bounding box center [1014, 358] width 187 height 228
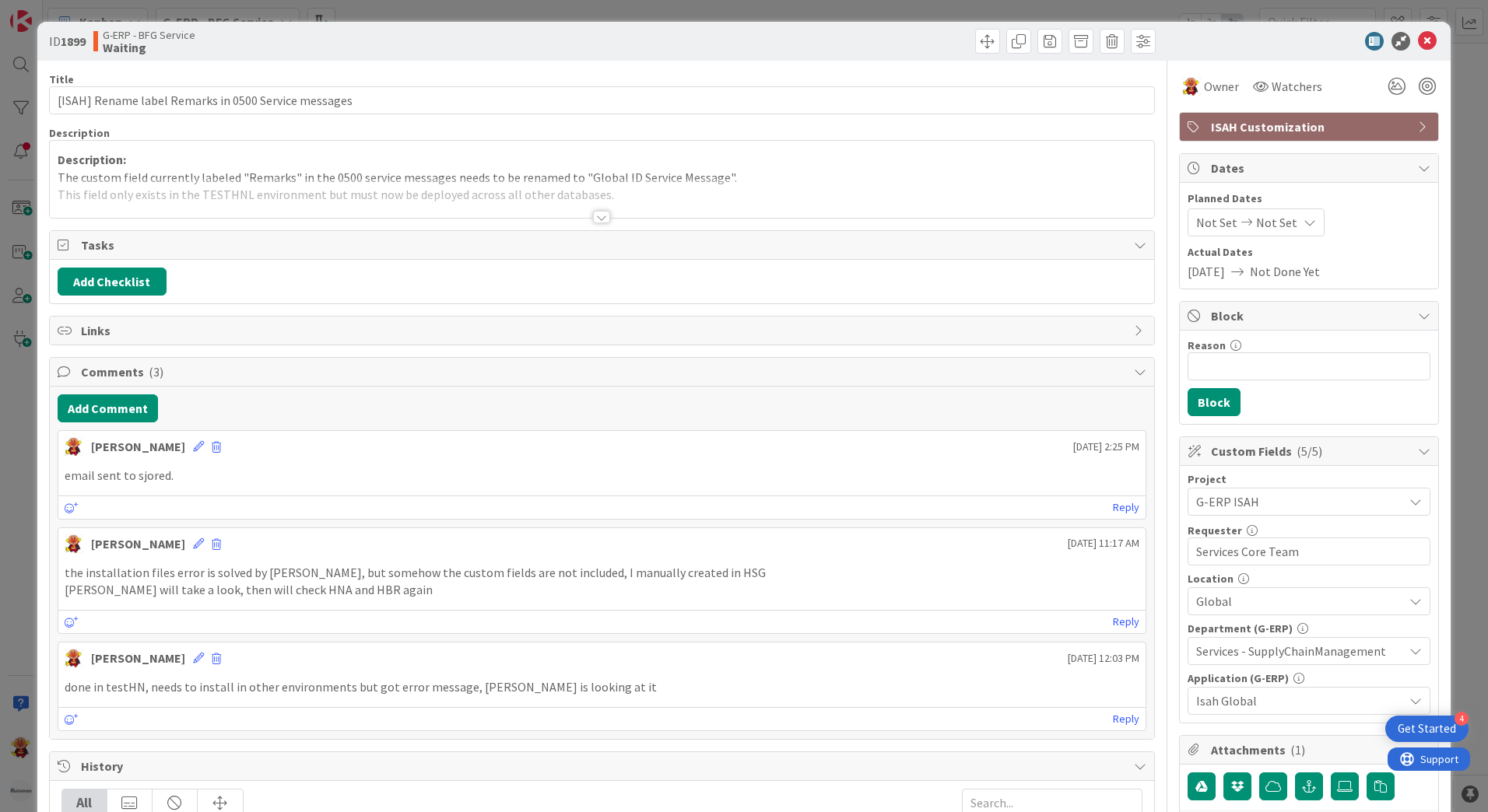
click at [600, 219] on div at bounding box center [601, 217] width 17 height 12
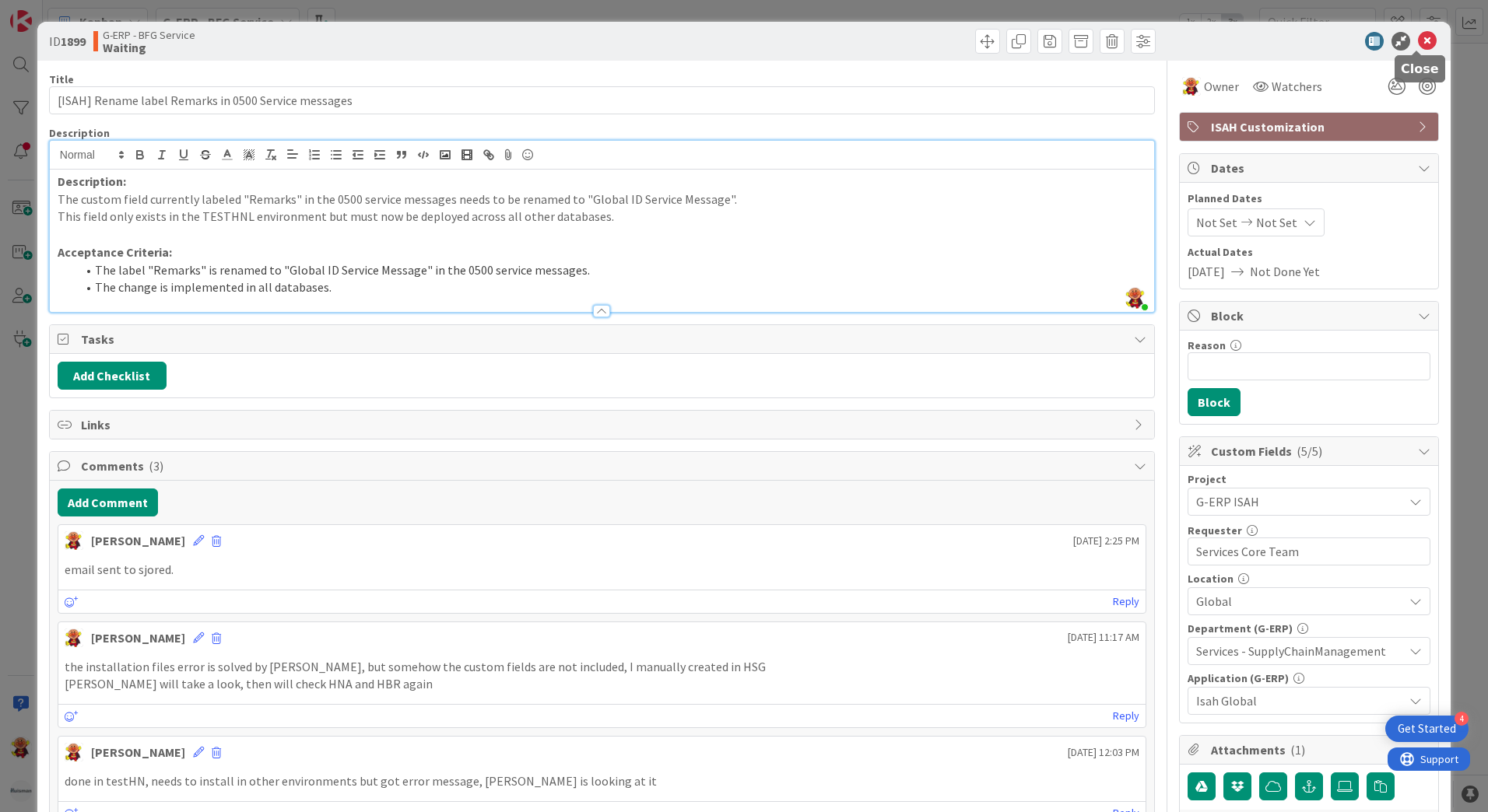
click at [1420, 43] on icon at bounding box center [1427, 41] width 19 height 19
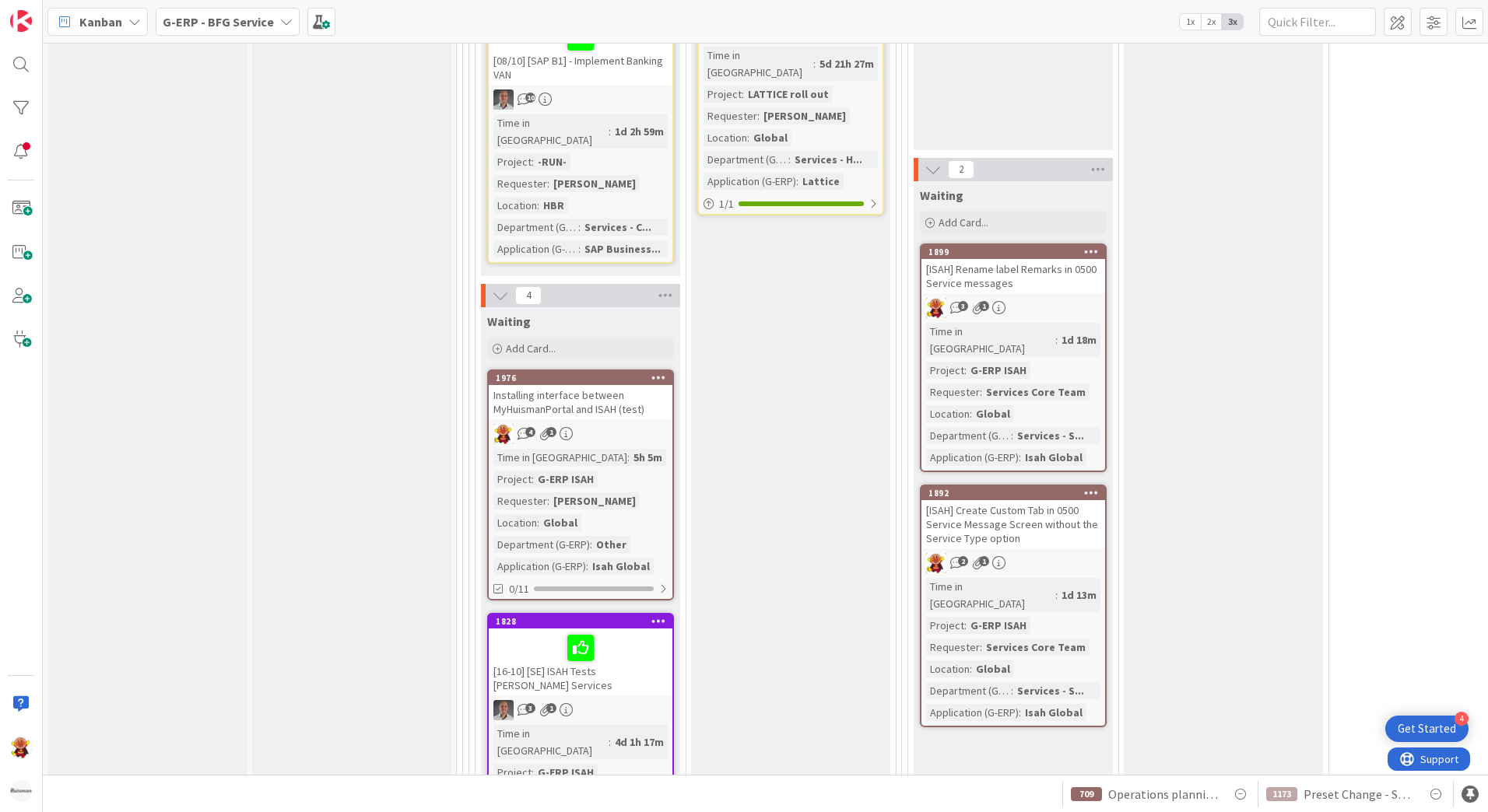
click at [1059, 259] on div "[ISAH] Rename label Remarks in 0500 Service messages" at bounding box center [1013, 277] width 183 height 34
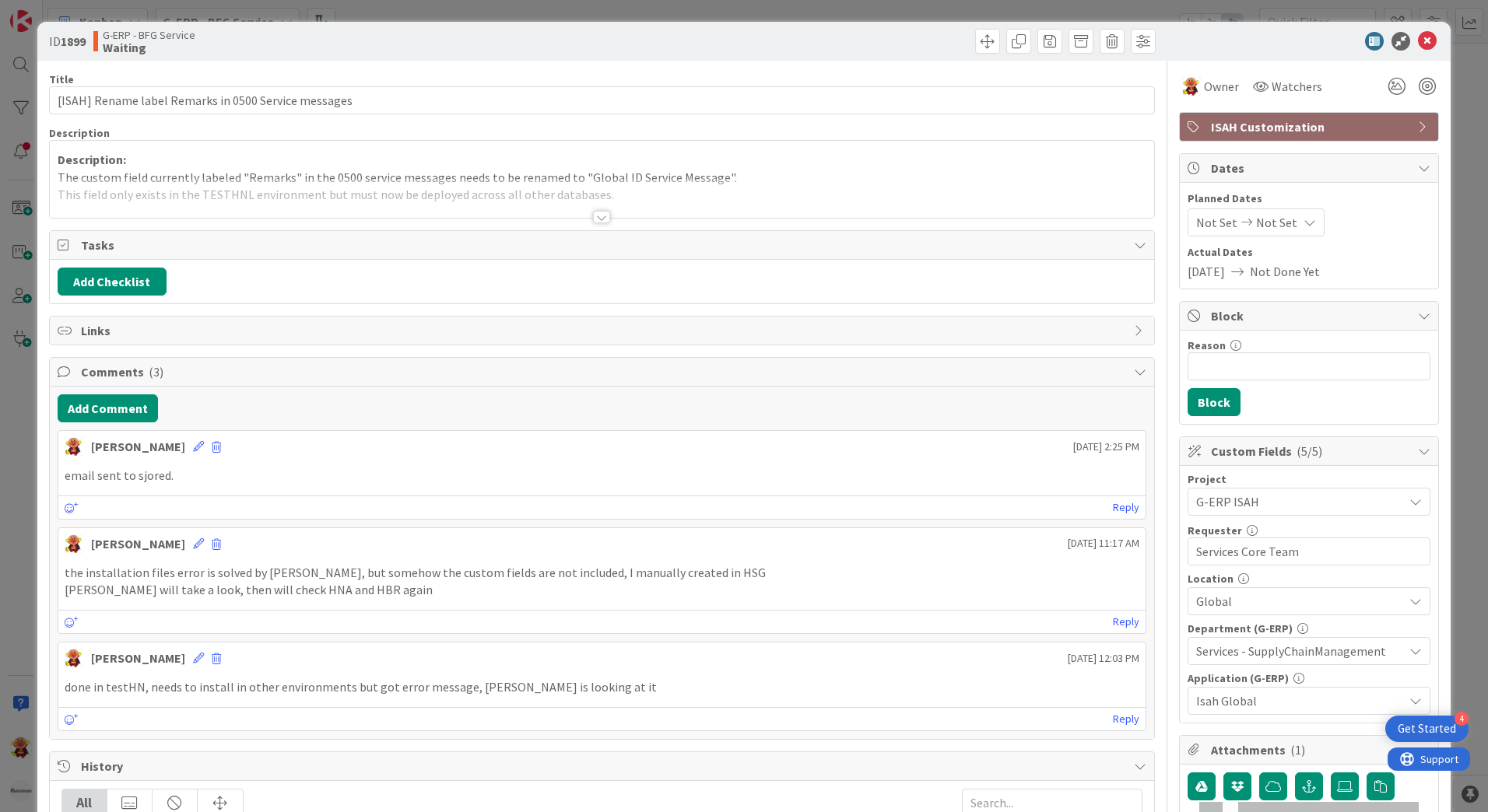
click at [1419, 37] on icon at bounding box center [1427, 41] width 19 height 19
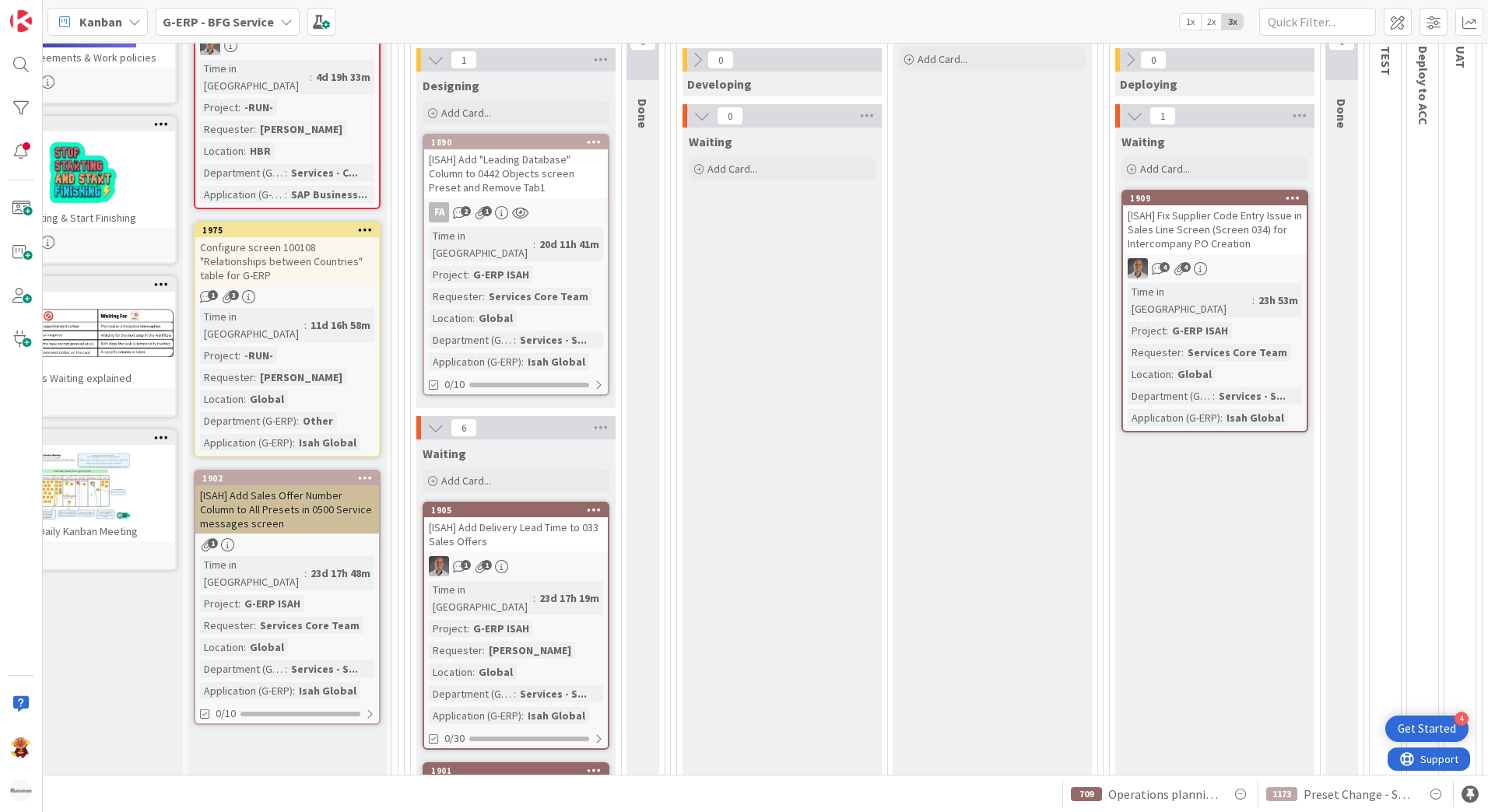
scroll to position [78, 65]
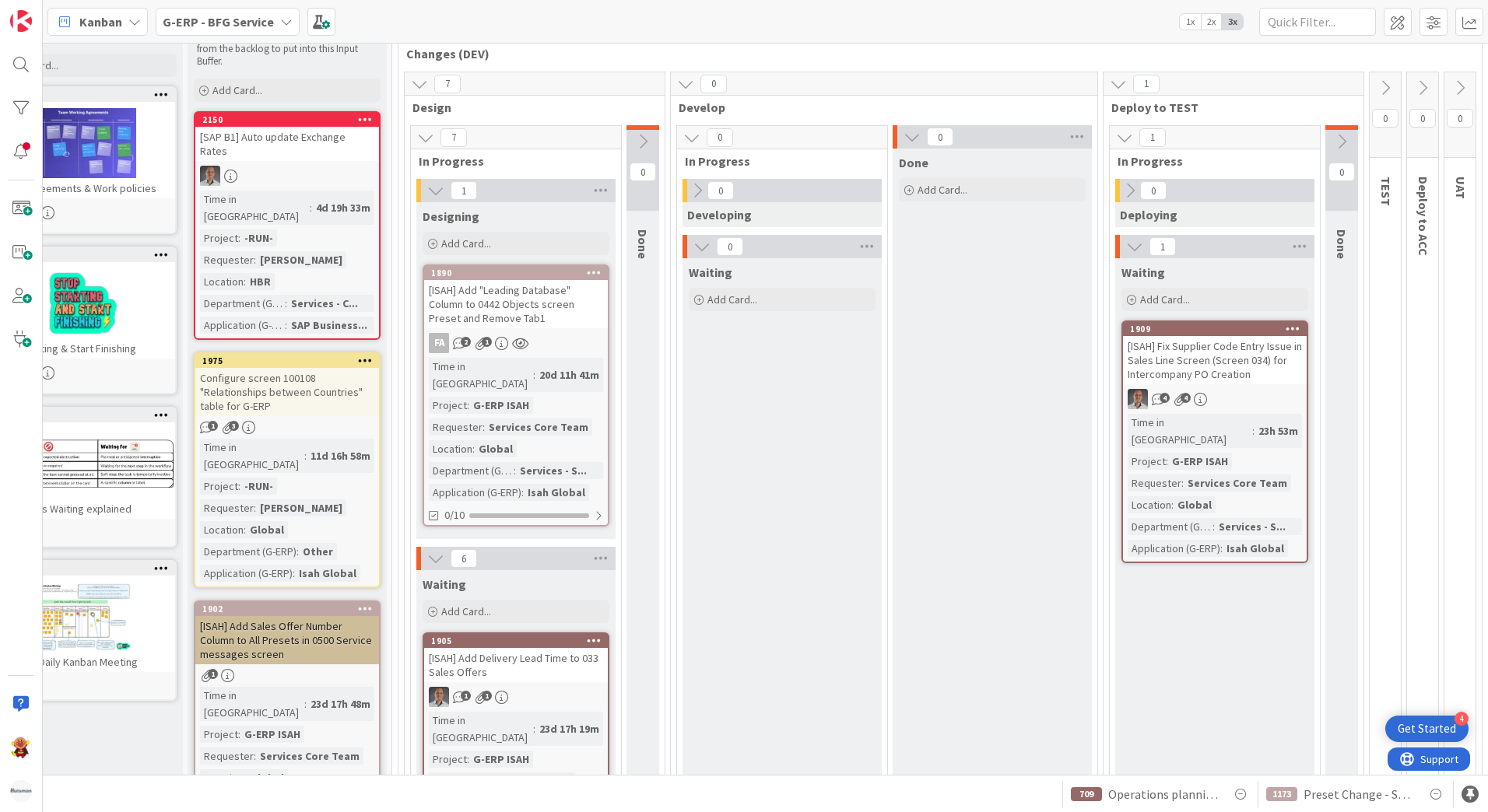
click at [1220, 381] on div "[ISAH] Fix Supplier Code Entry Issue in Sales Line Screen (Screen 034) for Inte…" at bounding box center [1215, 360] width 183 height 48
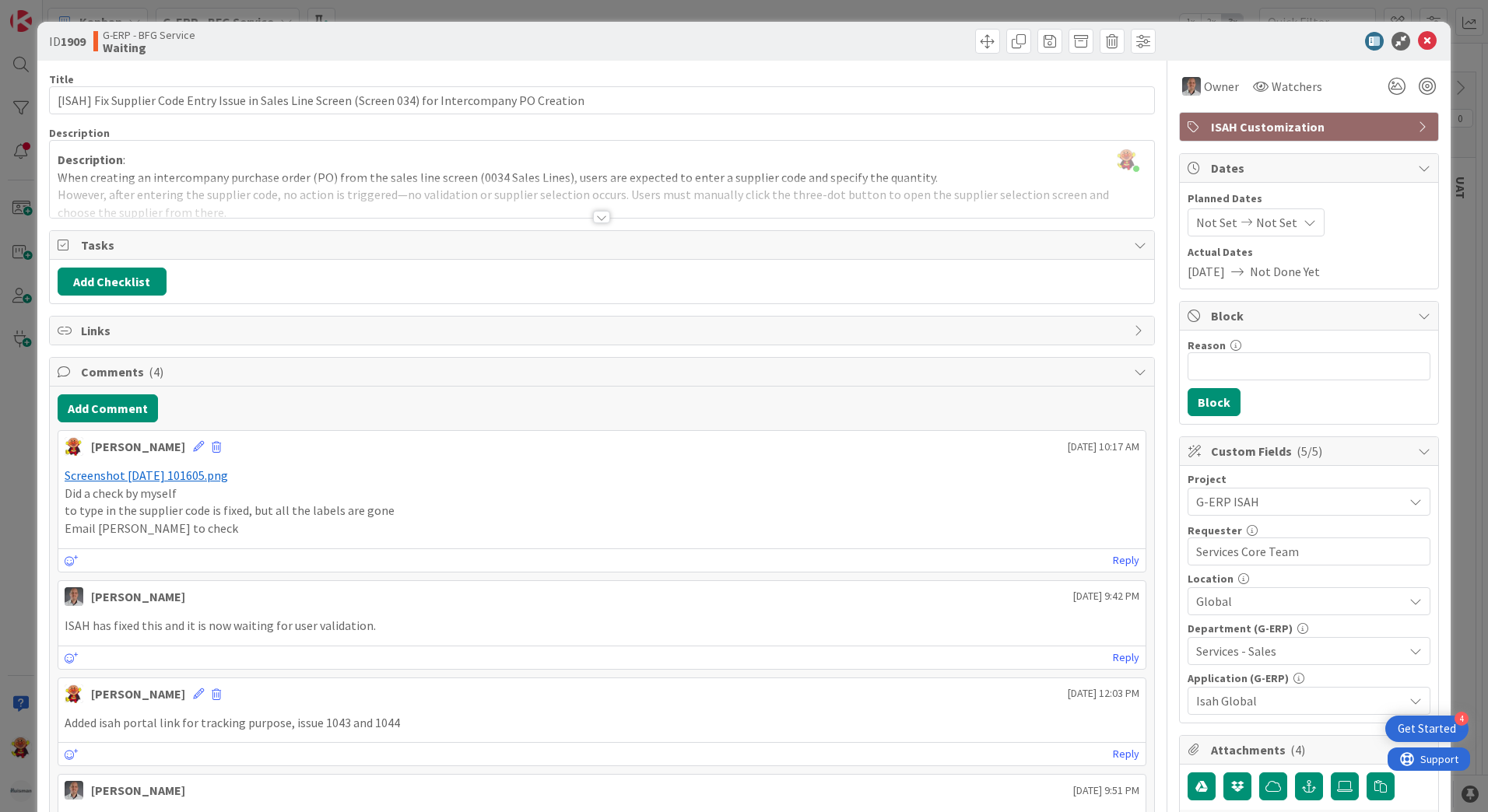
click at [210, 471] on span "Screenshot 2025-10-07 101605.png" at bounding box center [147, 475] width 164 height 16
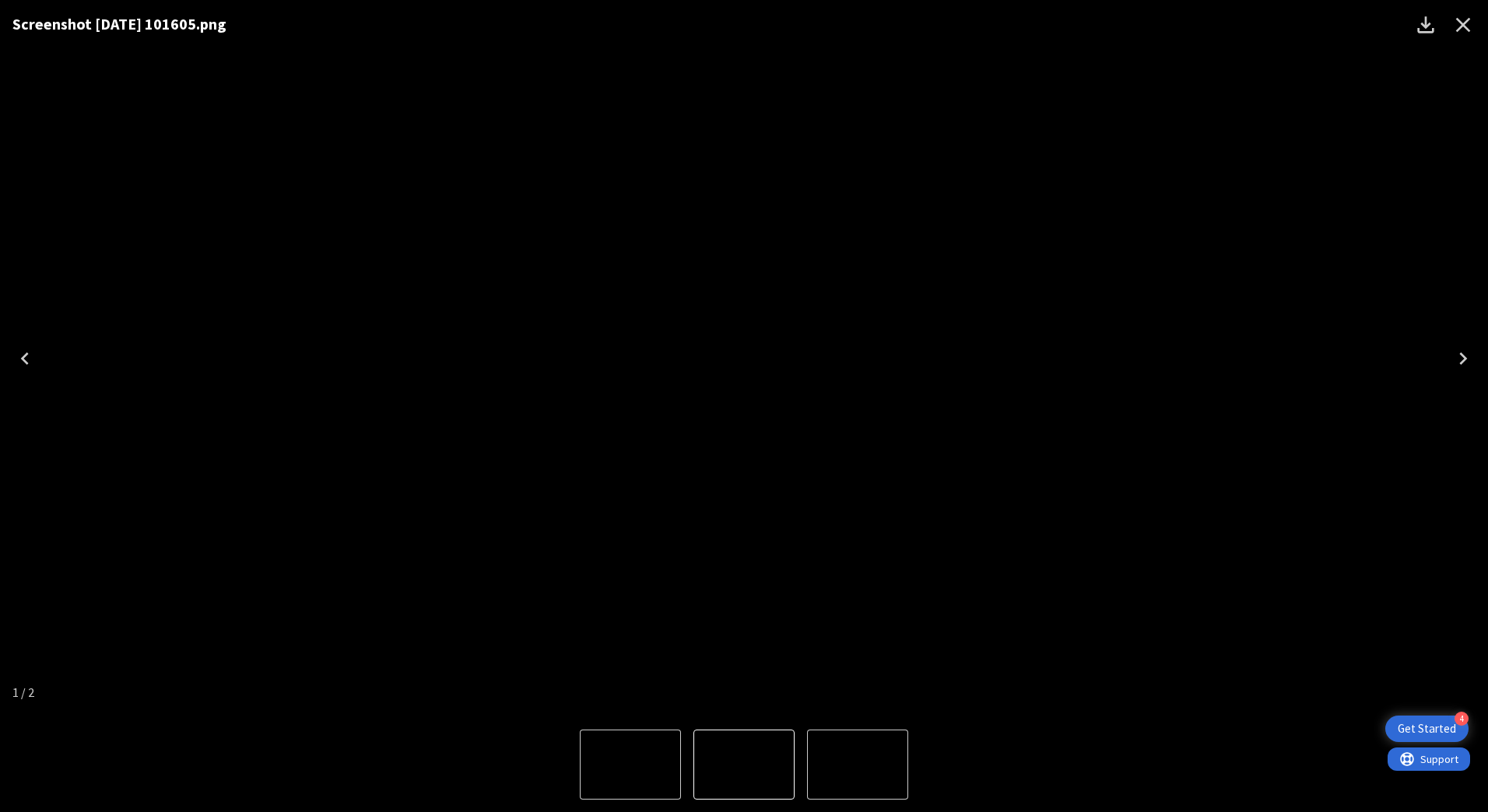
click at [1456, 185] on div "Screenshot 2025-10-07 101605.png" at bounding box center [744, 359] width 1488 height 717
click at [1479, 21] on button "Close" at bounding box center [1463, 25] width 38 height 38
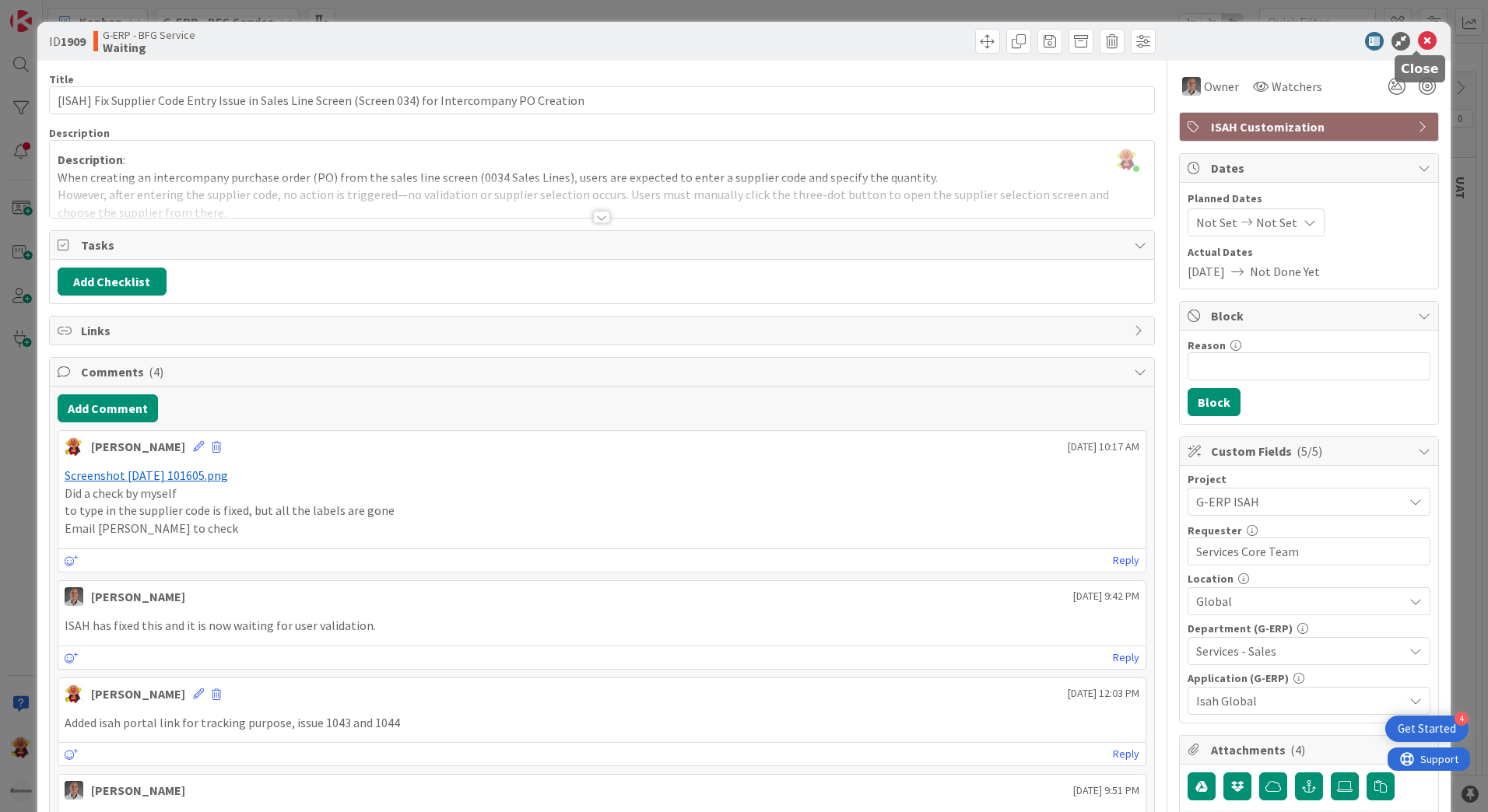
click at [1420, 41] on icon at bounding box center [1427, 41] width 19 height 19
